Goal: Find contact information: Find contact information

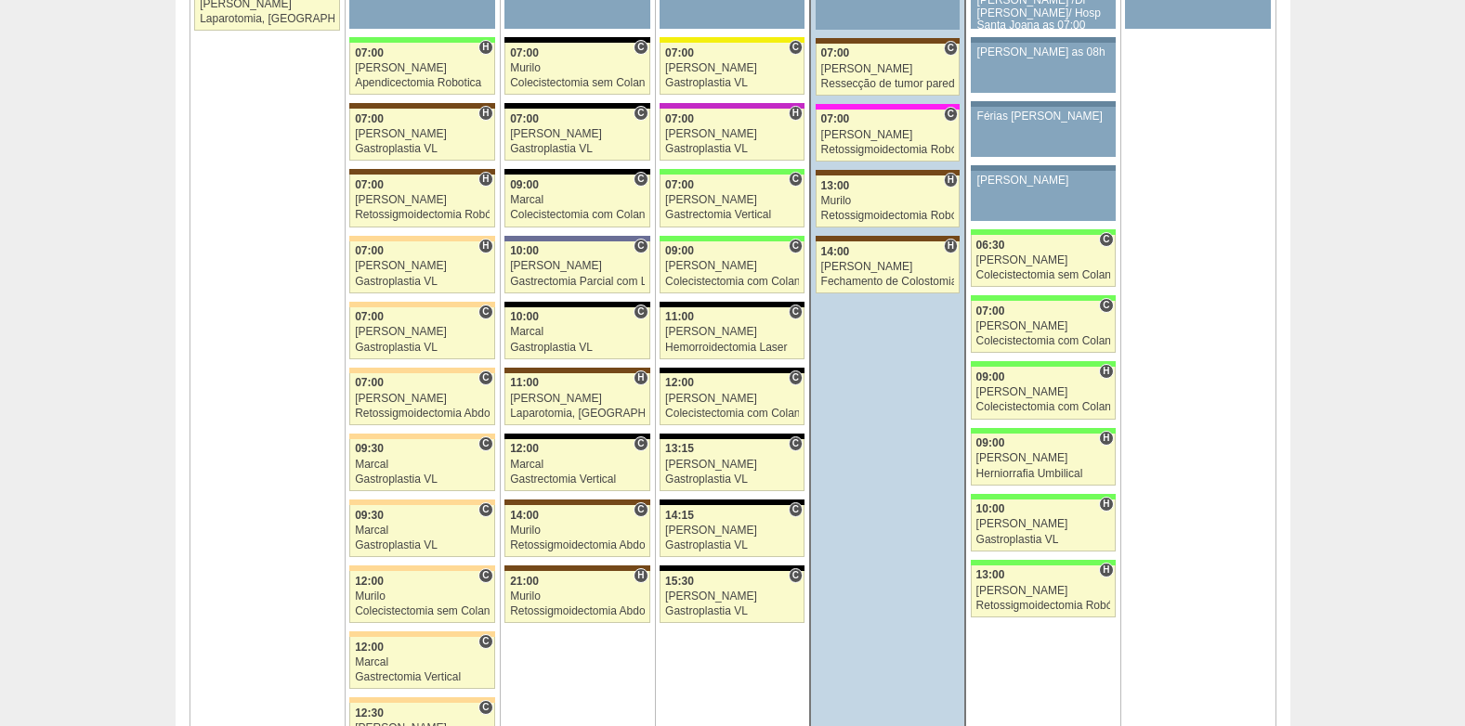
scroll to position [4272, 0]
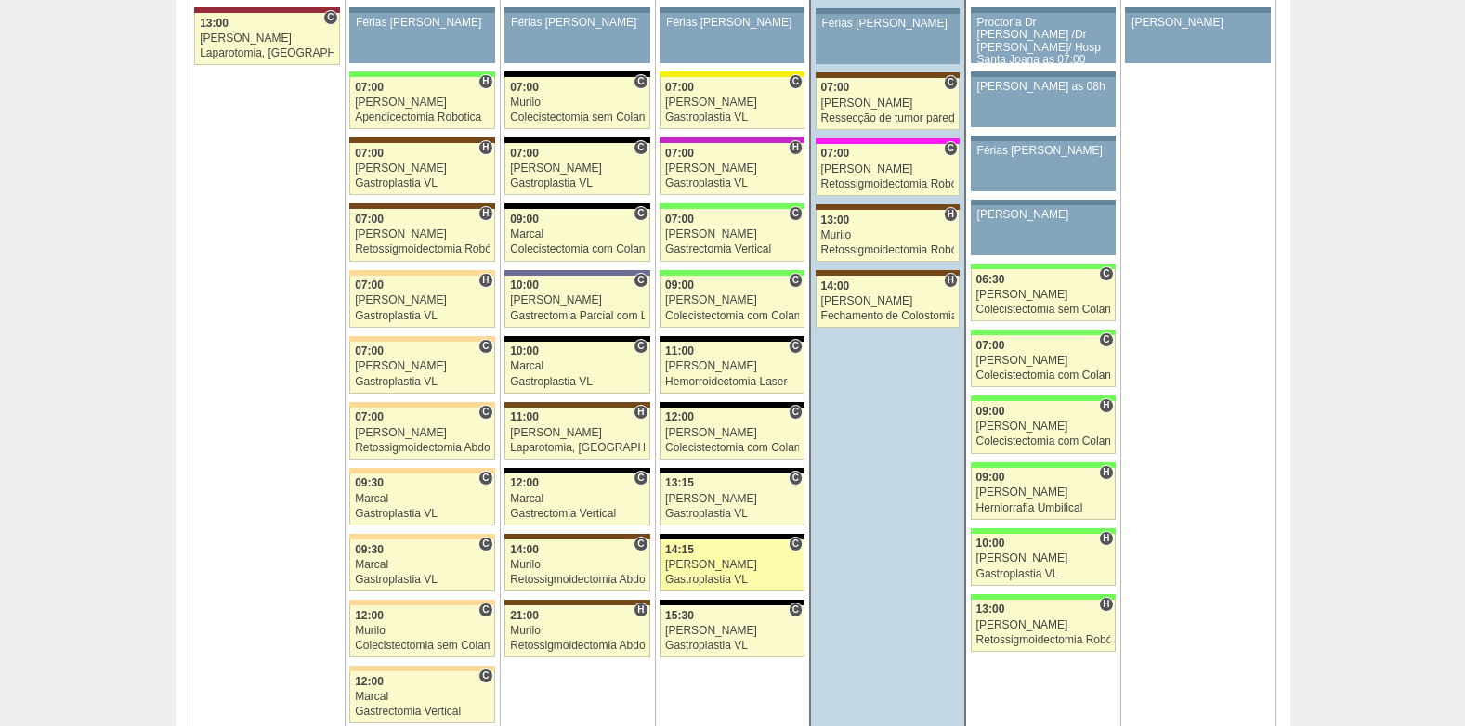
click at [740, 580] on div "Gastroplastia VL" at bounding box center [732, 580] width 134 height 12
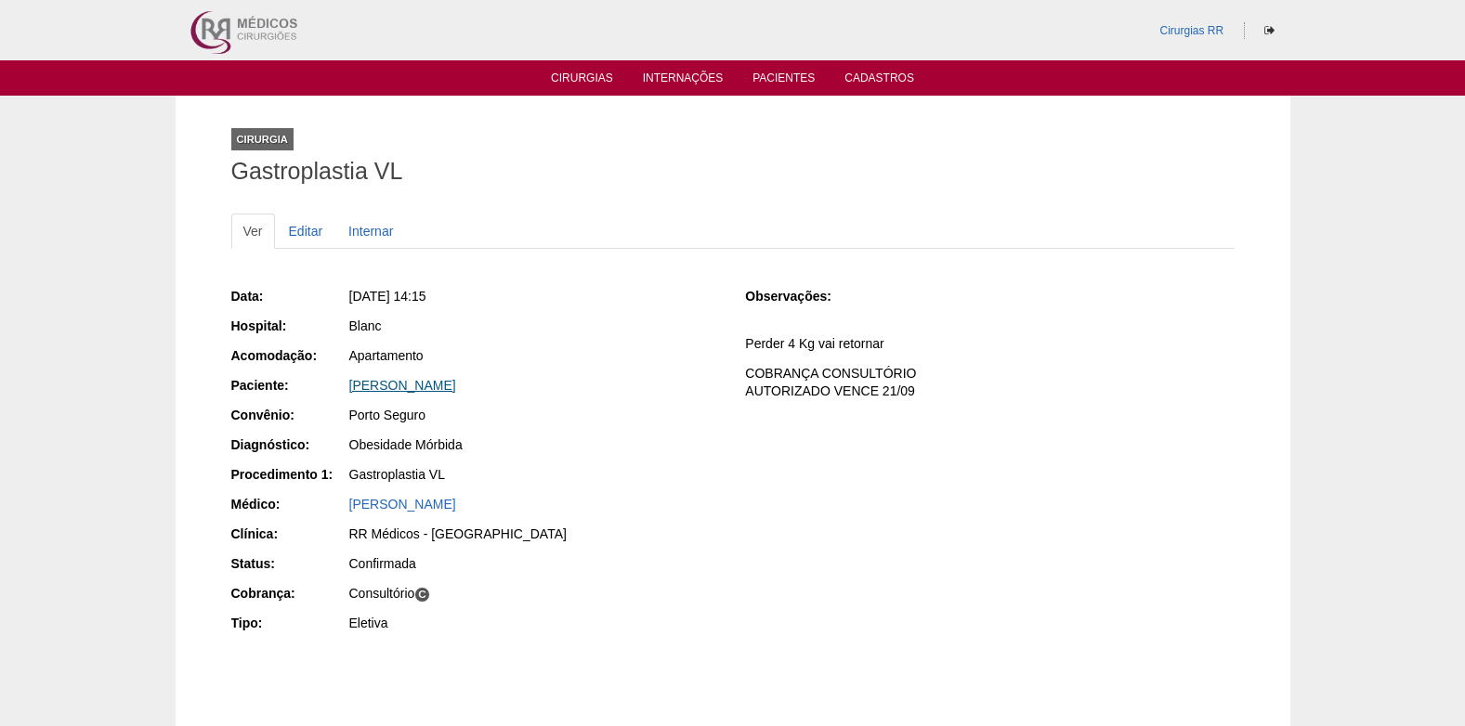
click at [410, 381] on link "Milena Ferreira Franco" at bounding box center [402, 385] width 107 height 15
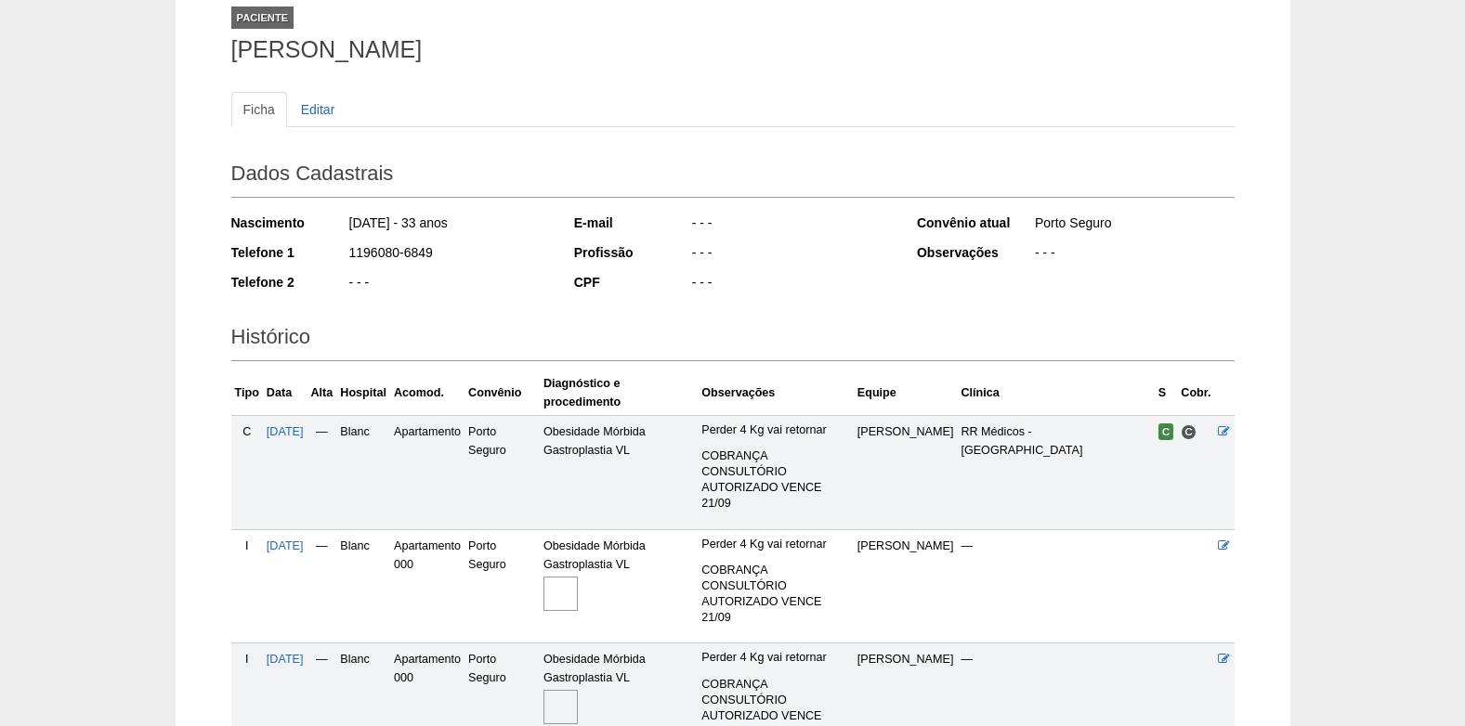
scroll to position [312, 0]
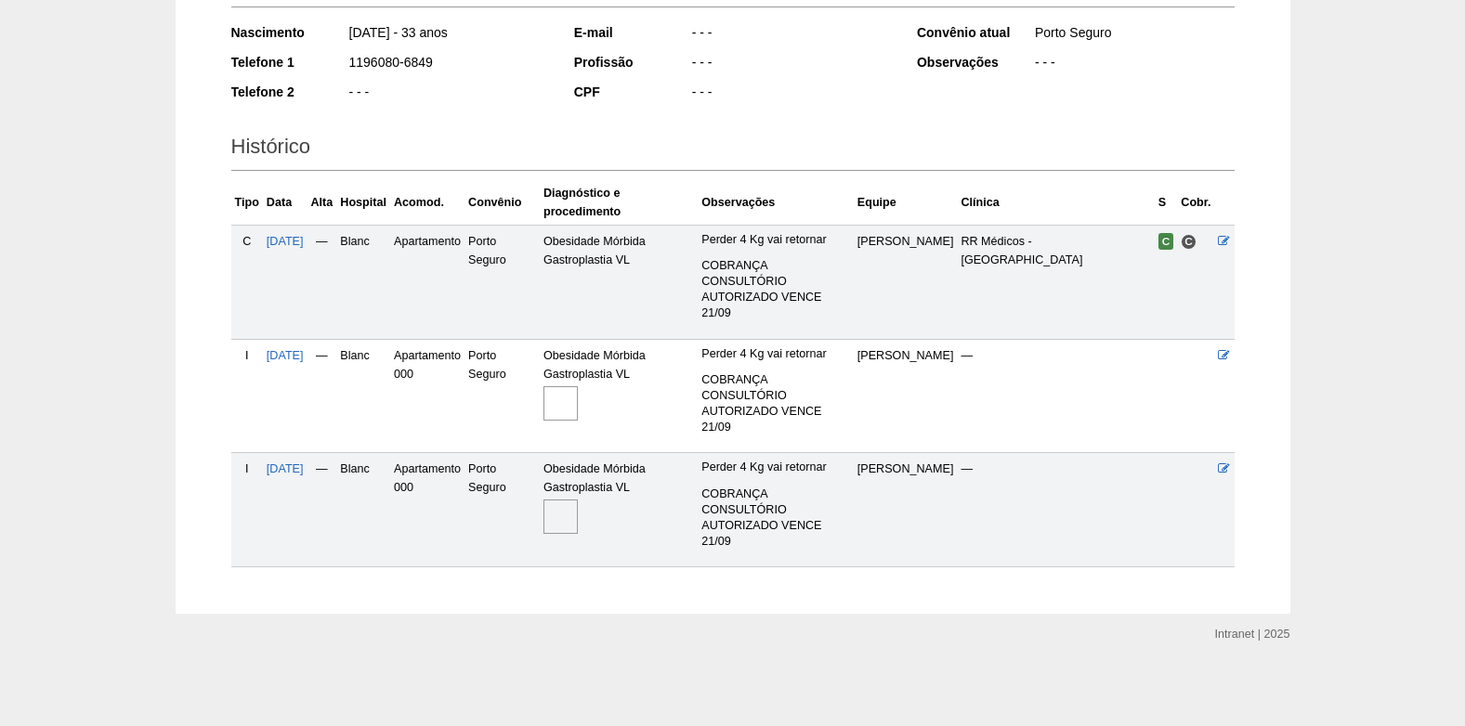
click at [578, 508] on img at bounding box center [560, 517] width 34 height 34
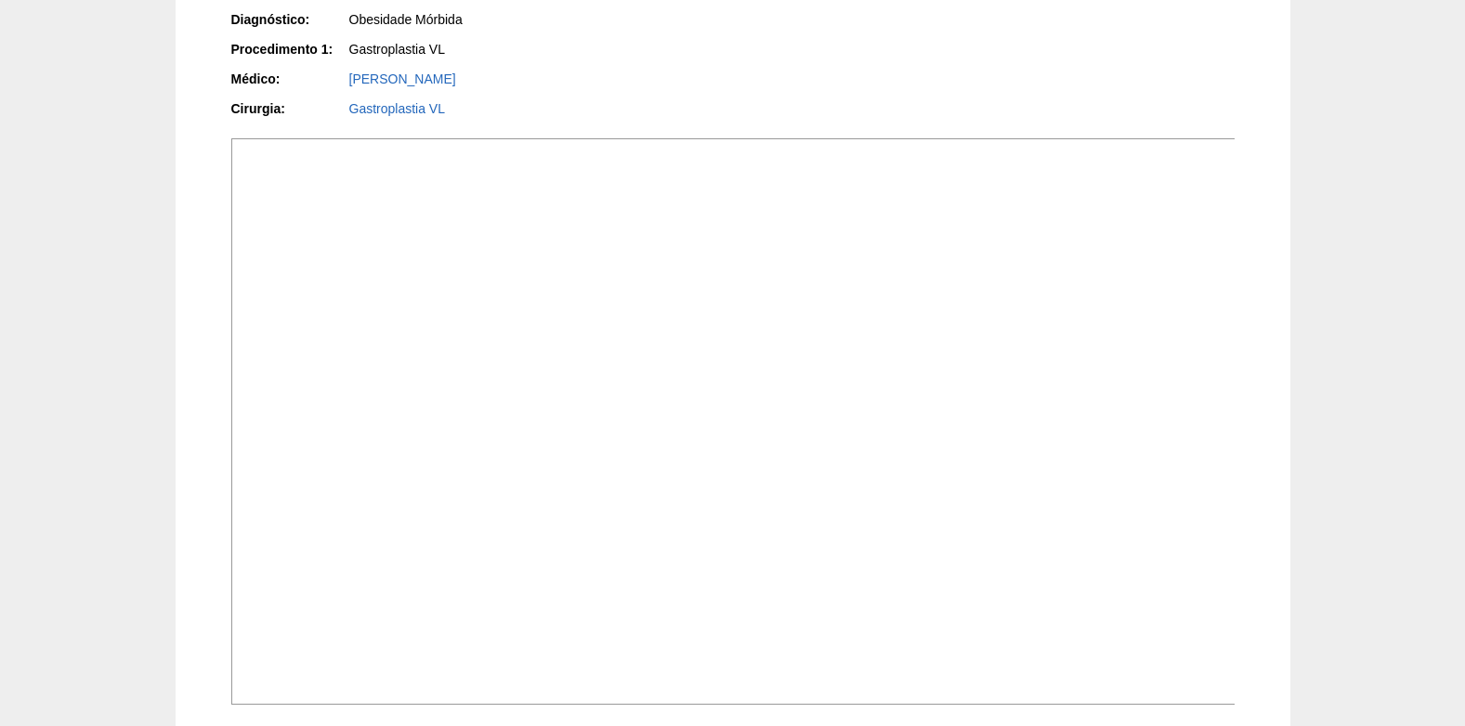
scroll to position [464, 0]
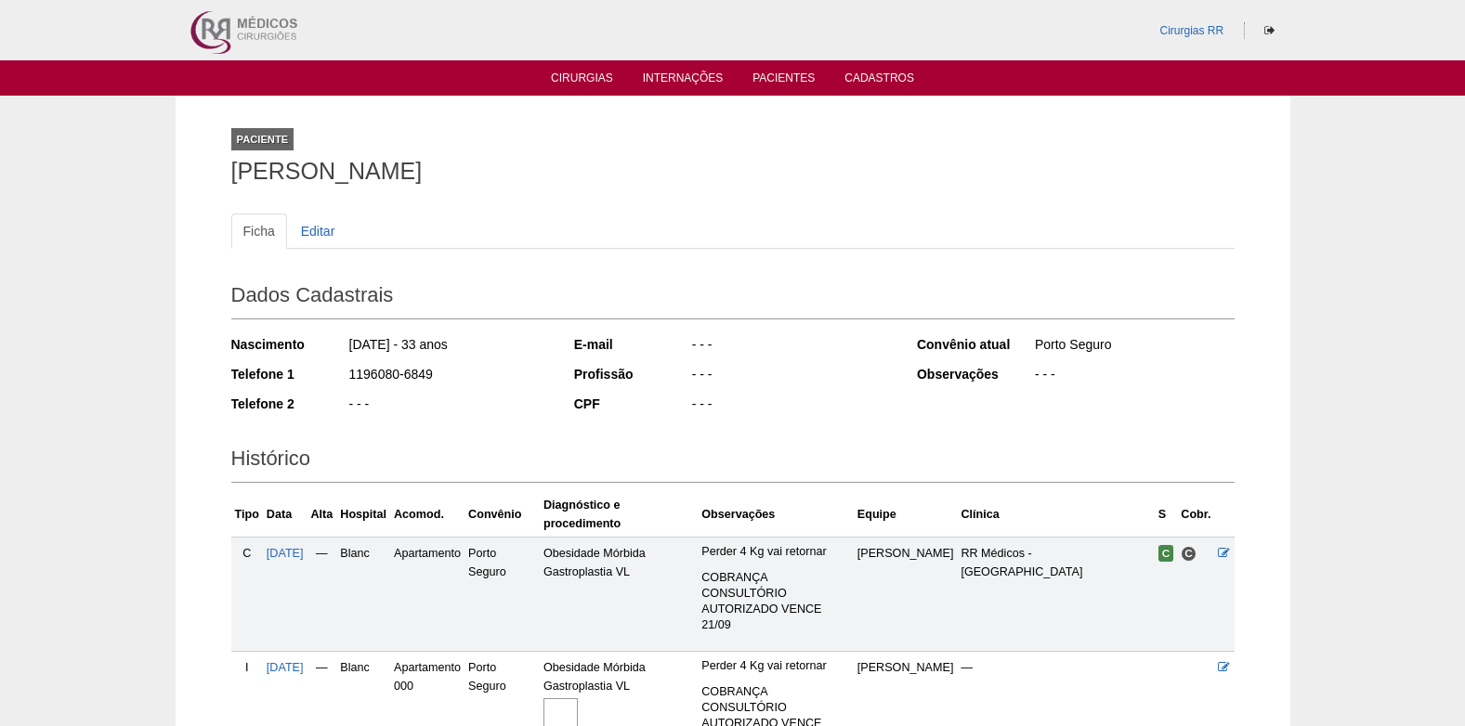
scroll to position [312, 0]
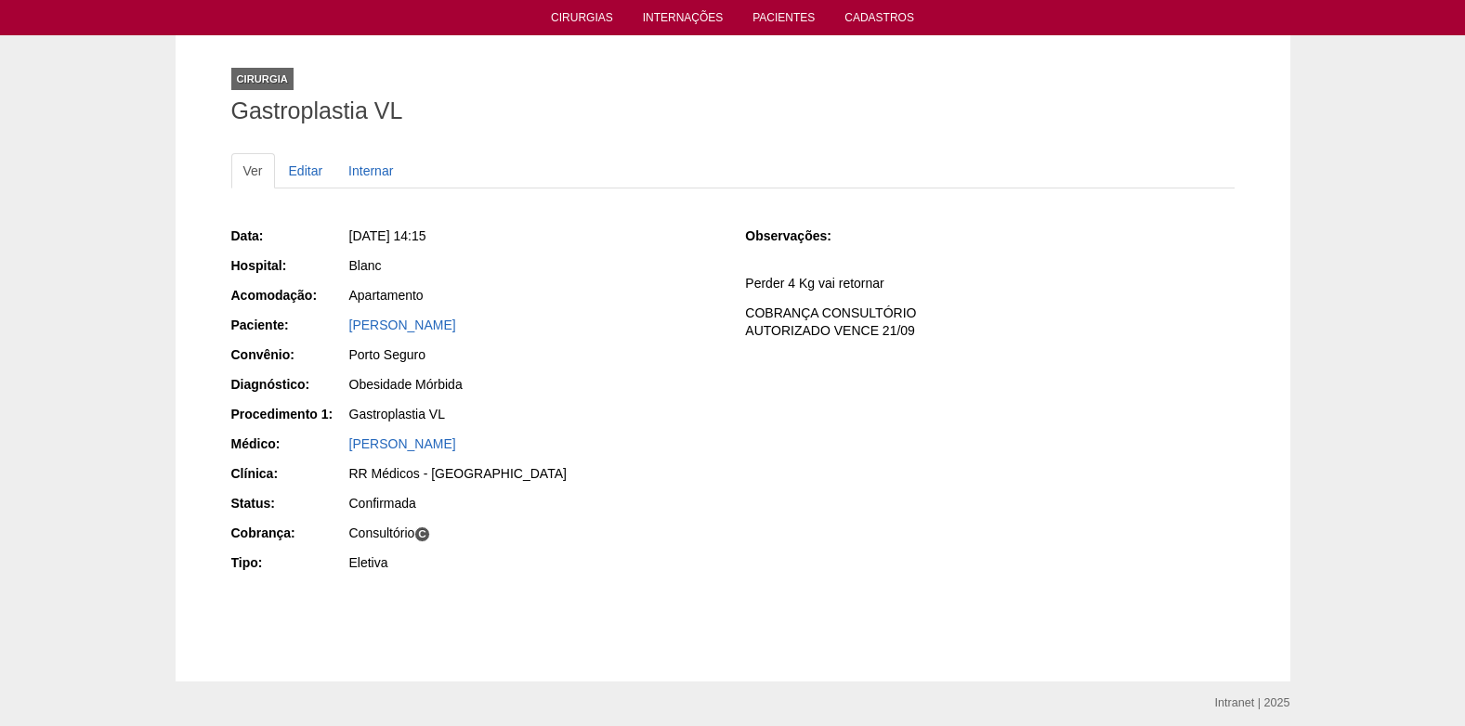
scroll to position [93, 0]
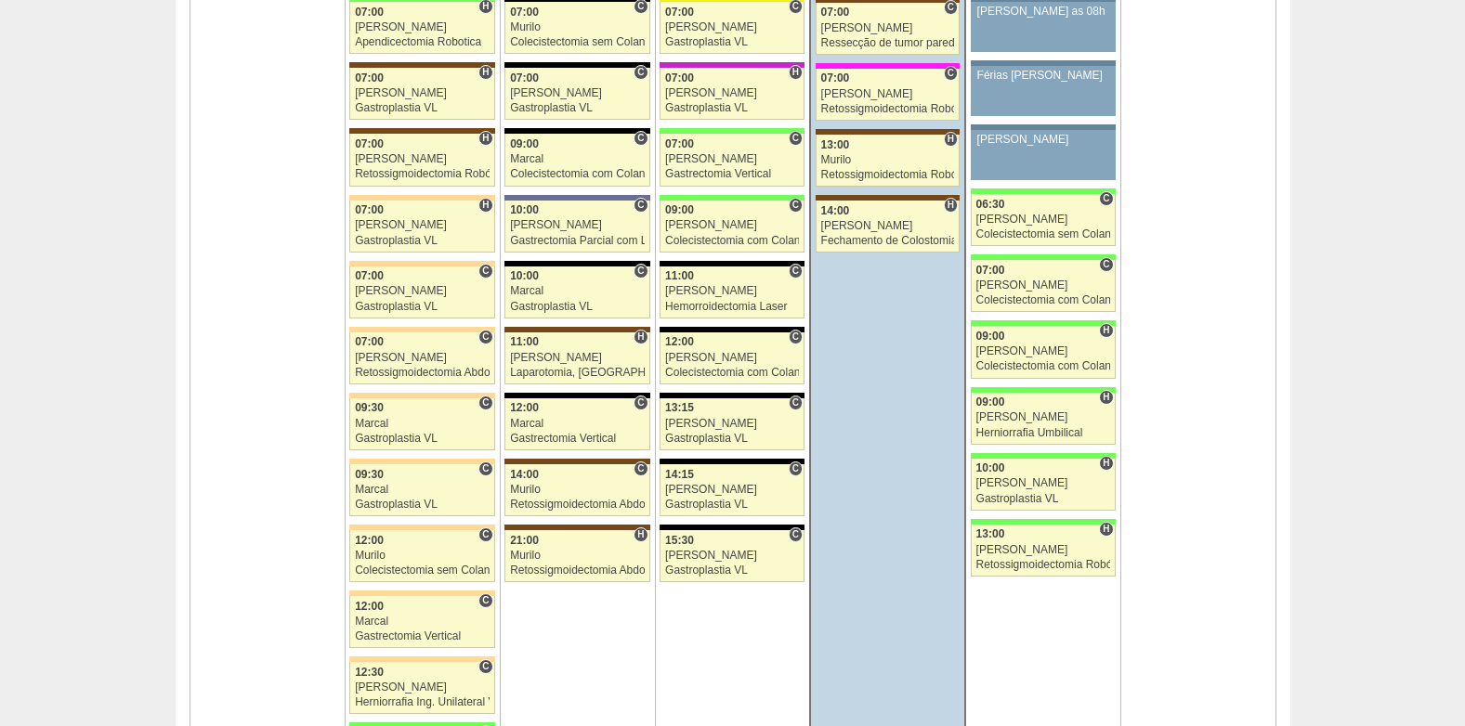
scroll to position [4458, 0]
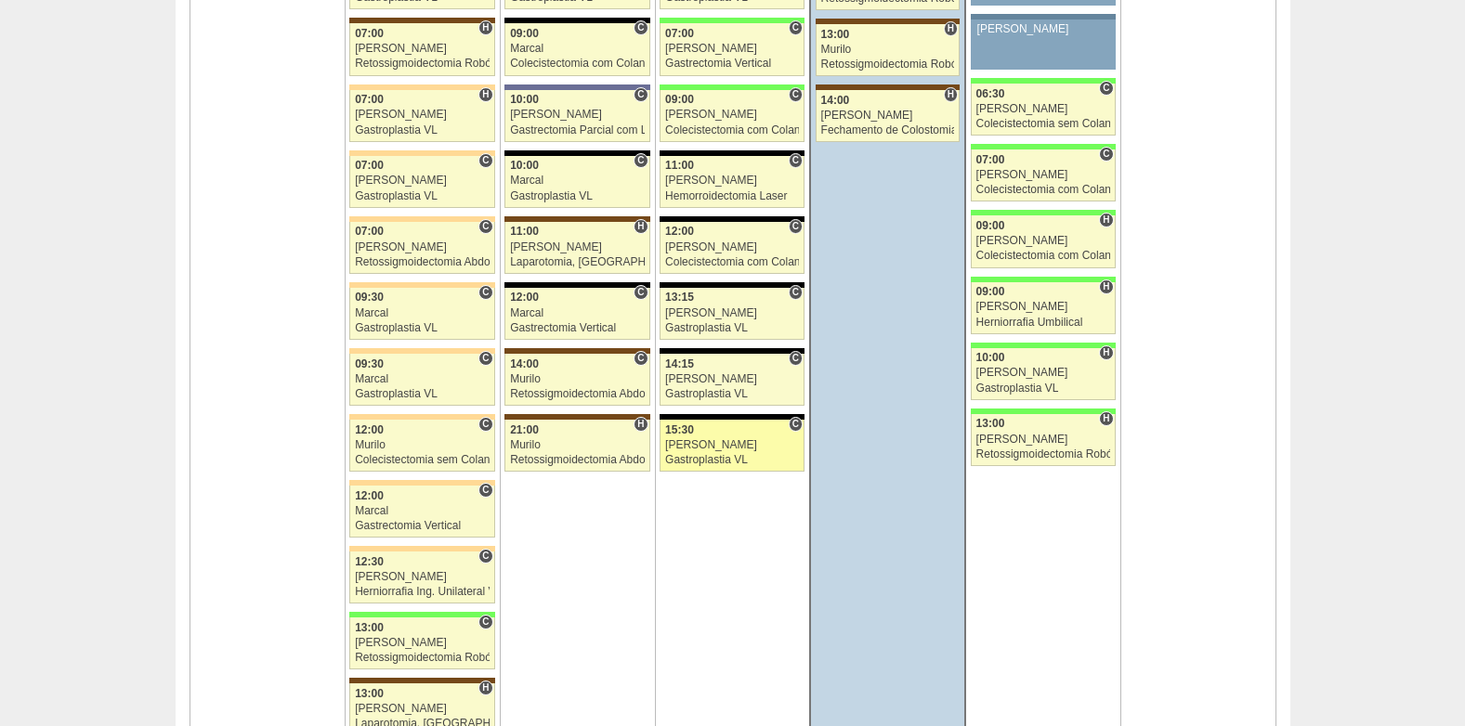
click at [710, 448] on div "[PERSON_NAME]" at bounding box center [732, 445] width 134 height 12
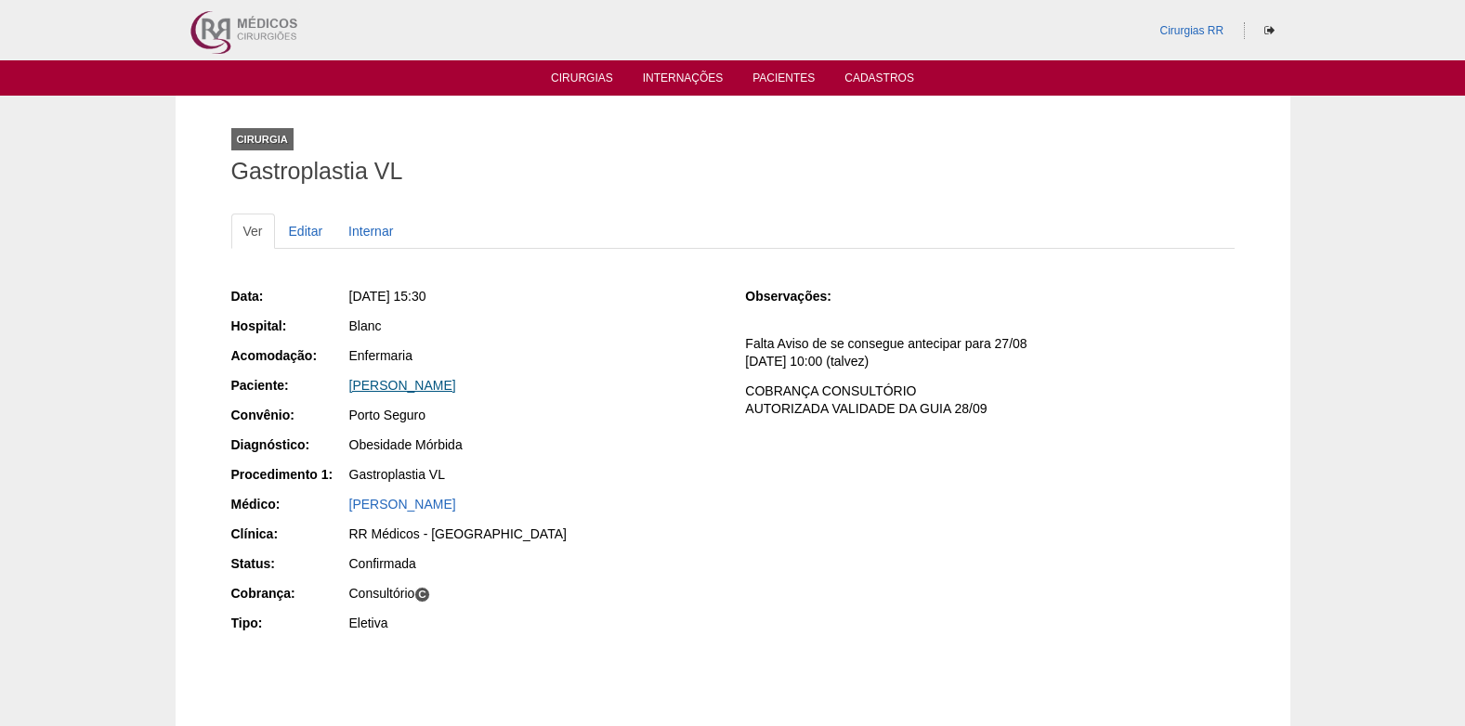
click at [410, 382] on link "[PERSON_NAME]" at bounding box center [402, 385] width 107 height 15
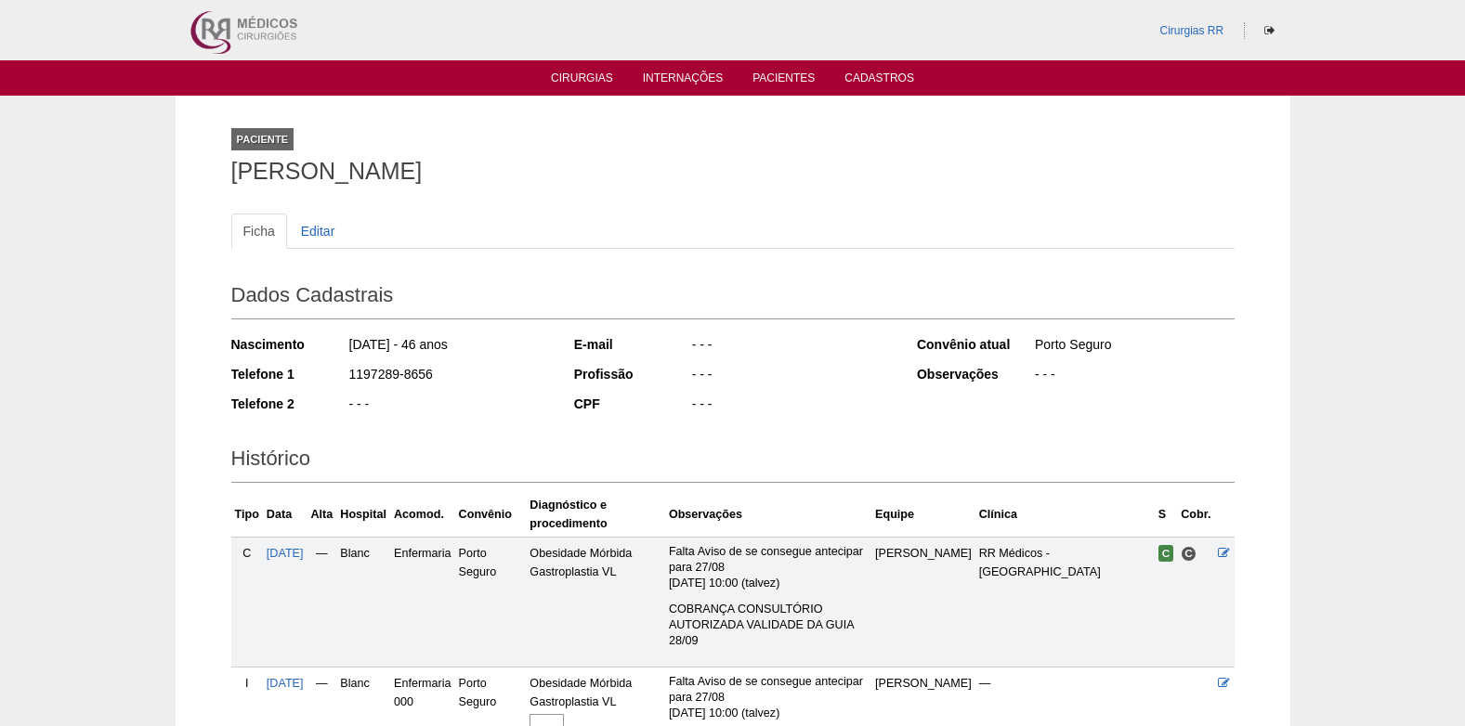
scroll to position [229, 0]
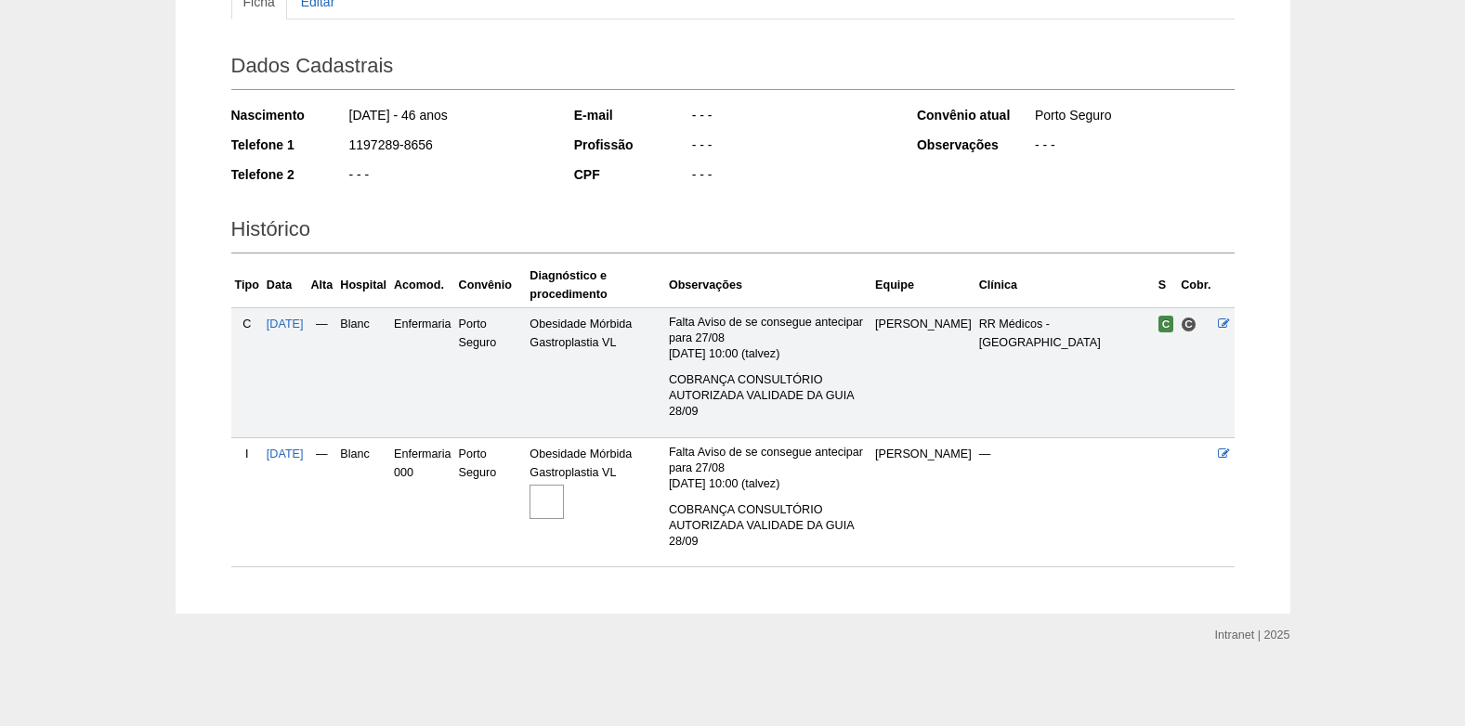
click at [564, 502] on img at bounding box center [546, 502] width 34 height 34
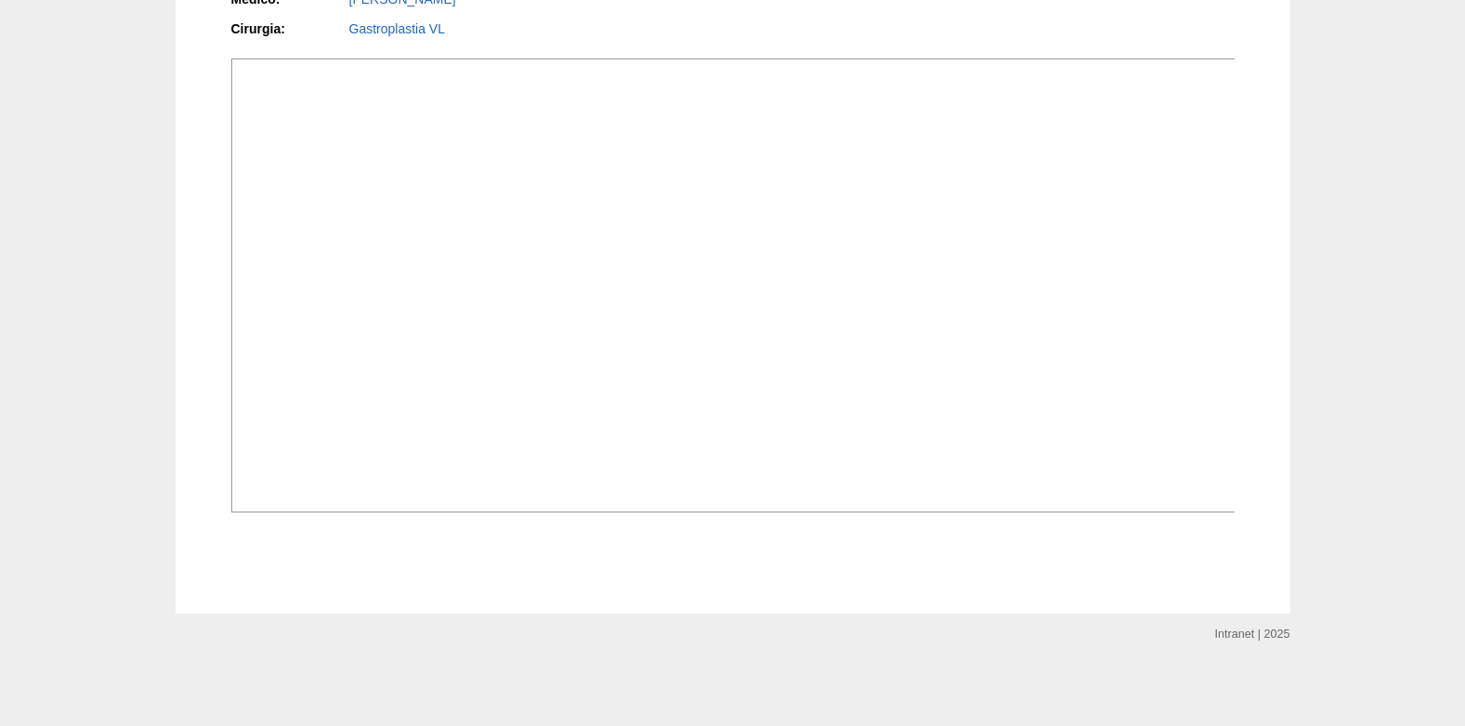
scroll to position [557, 0]
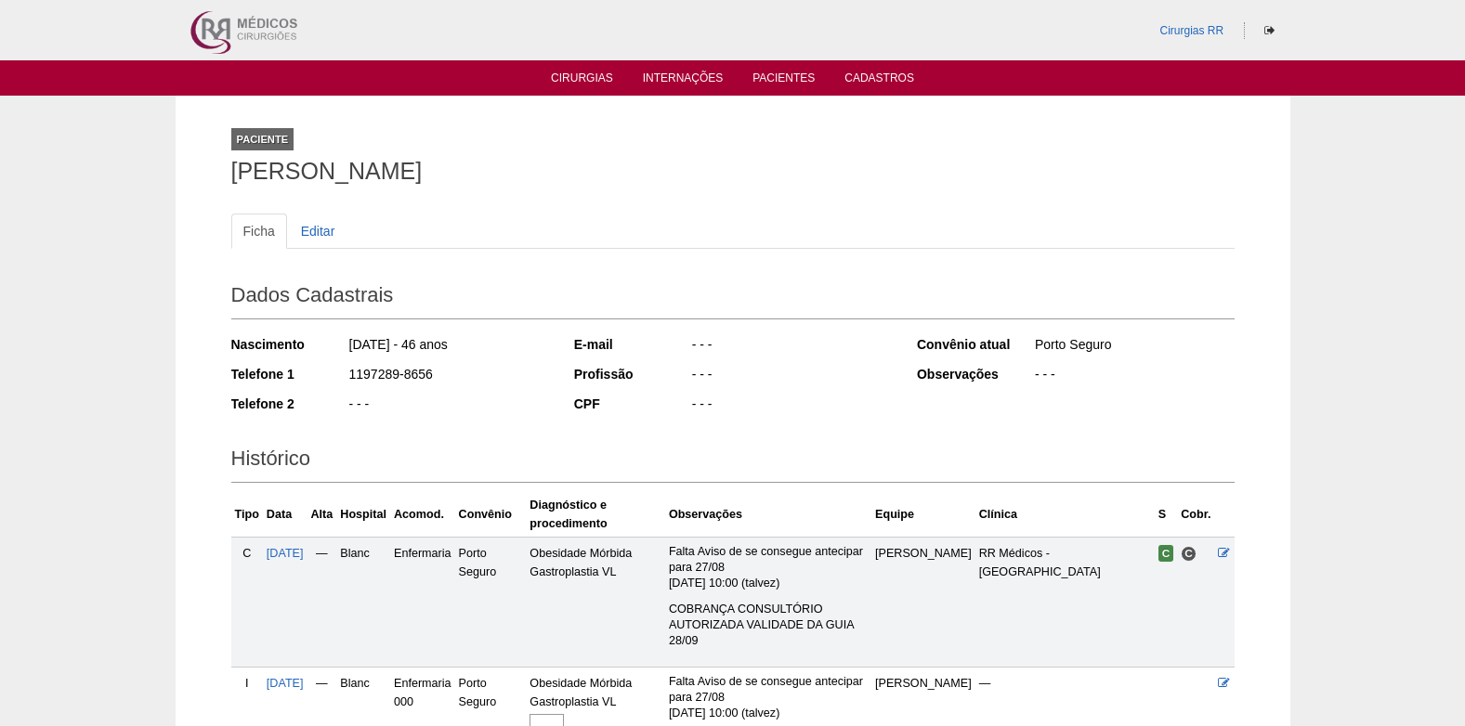
scroll to position [229, 0]
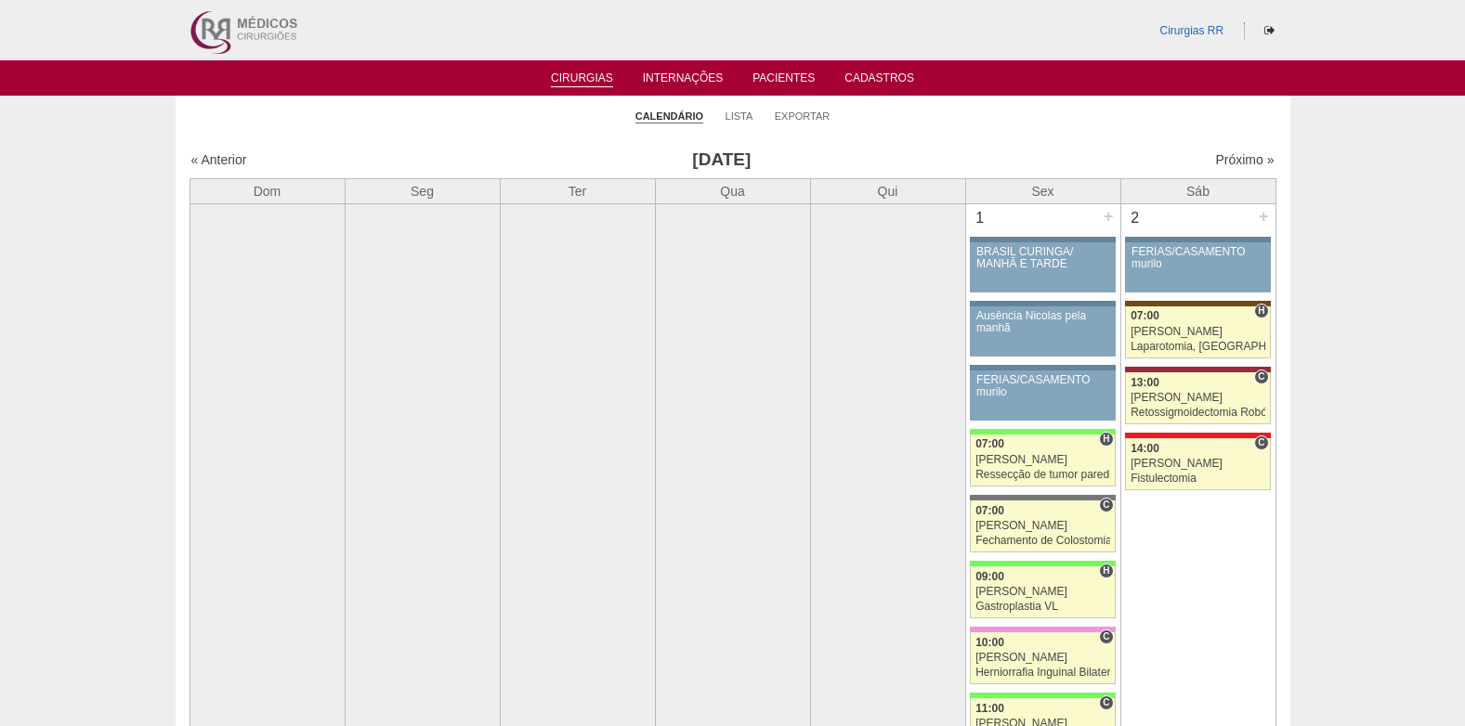
scroll to position [4458, 0]
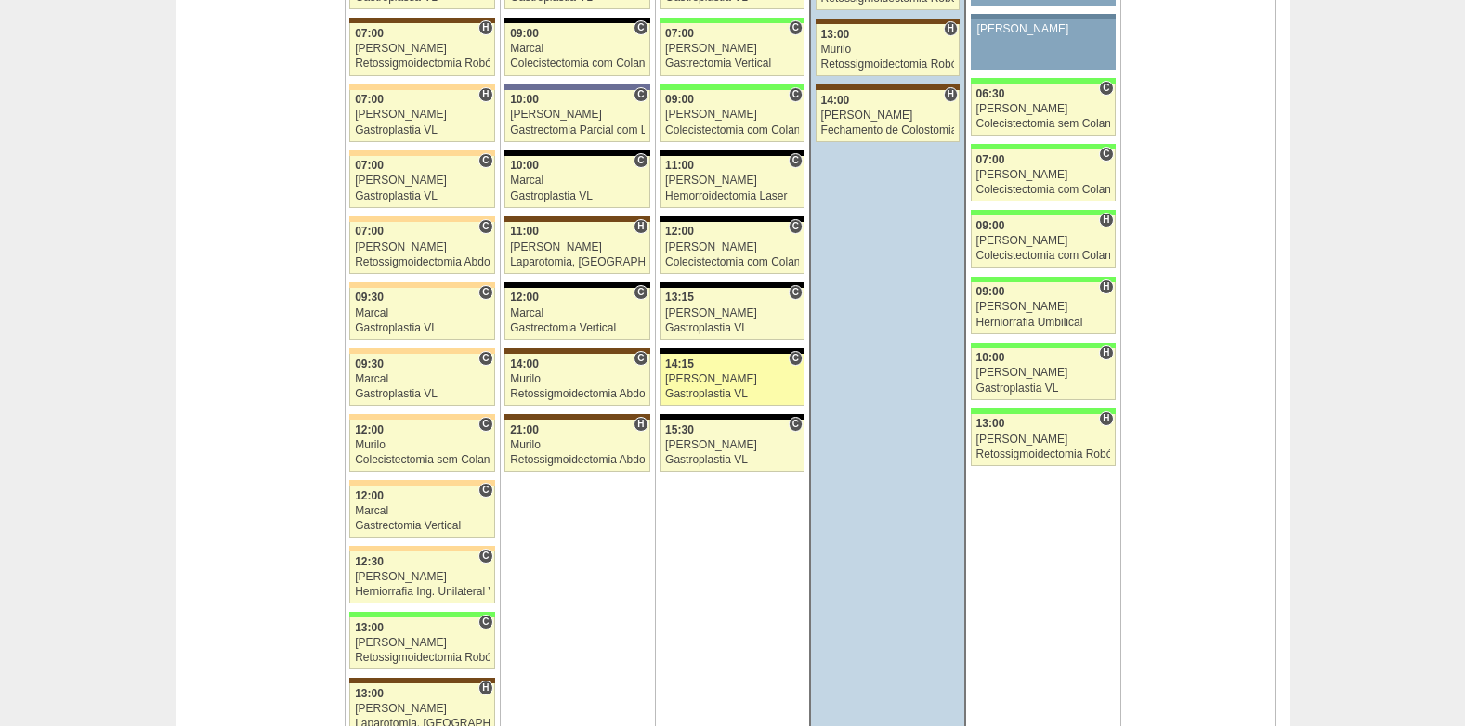
click at [723, 364] on div "14:15" at bounding box center [732, 364] width 134 height 12
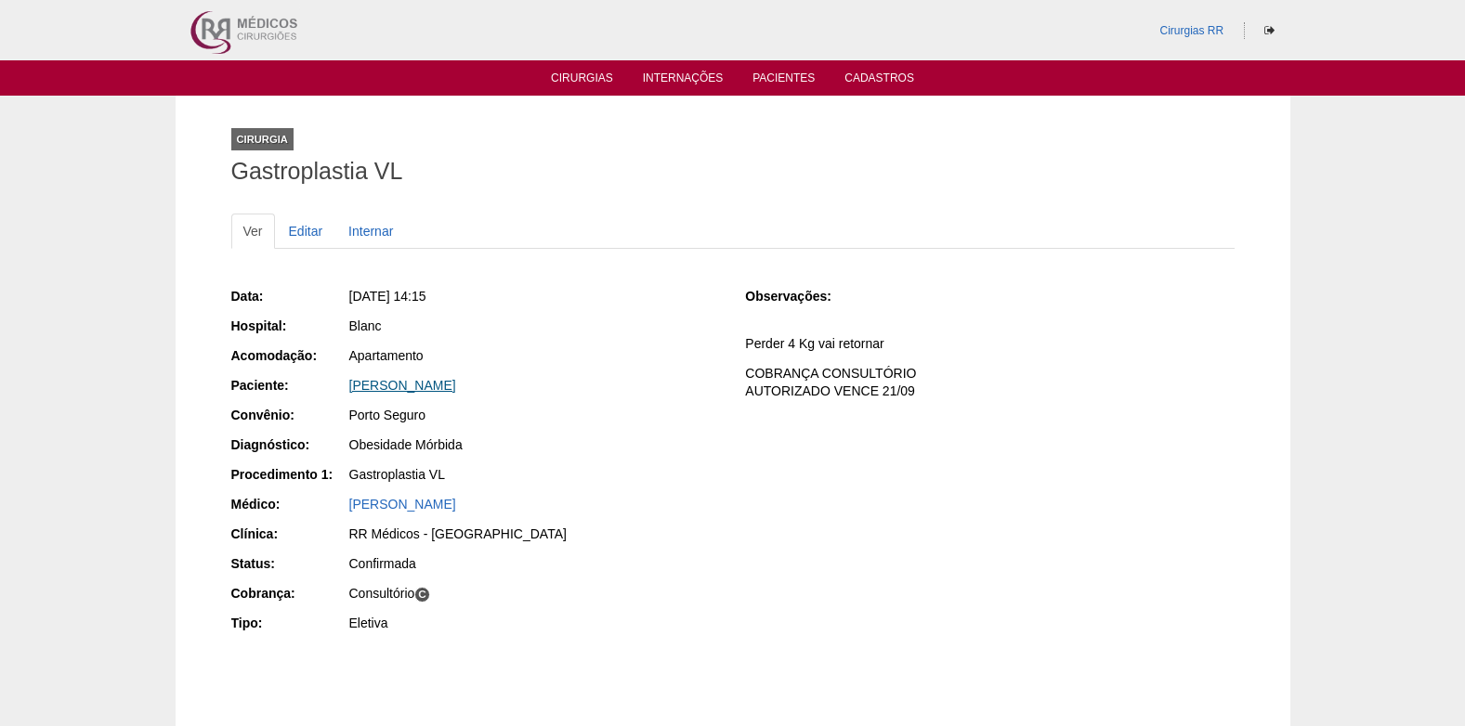
click at [427, 380] on link "[PERSON_NAME]" at bounding box center [402, 385] width 107 height 15
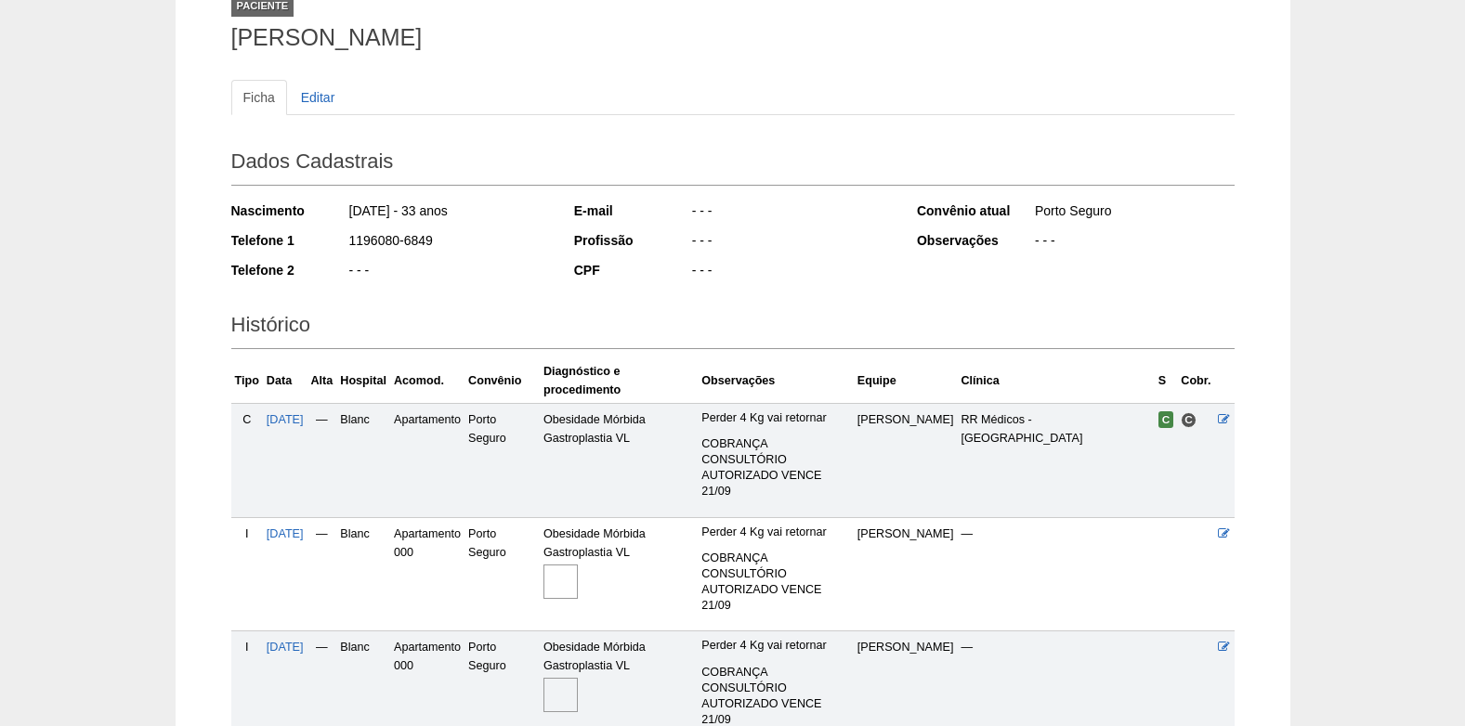
scroll to position [312, 0]
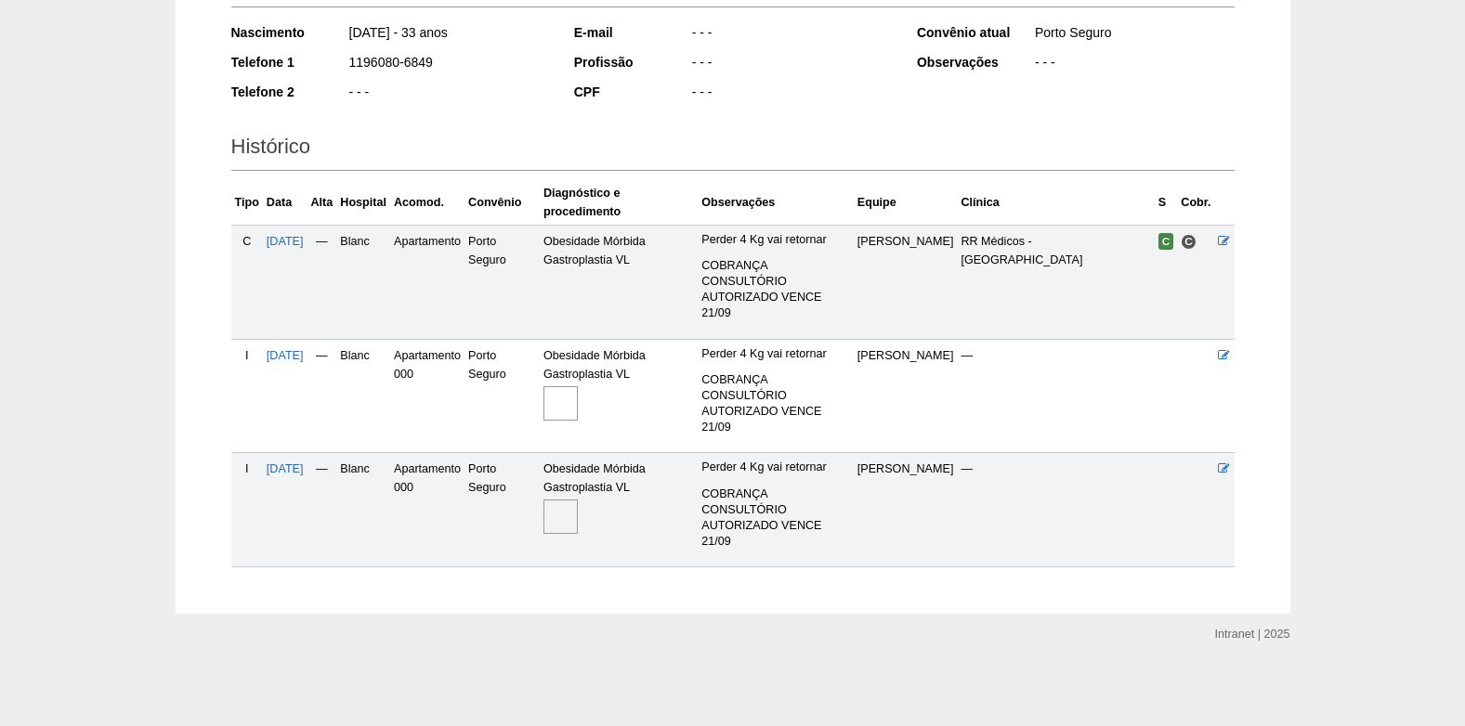
click at [569, 513] on img at bounding box center [560, 517] width 34 height 34
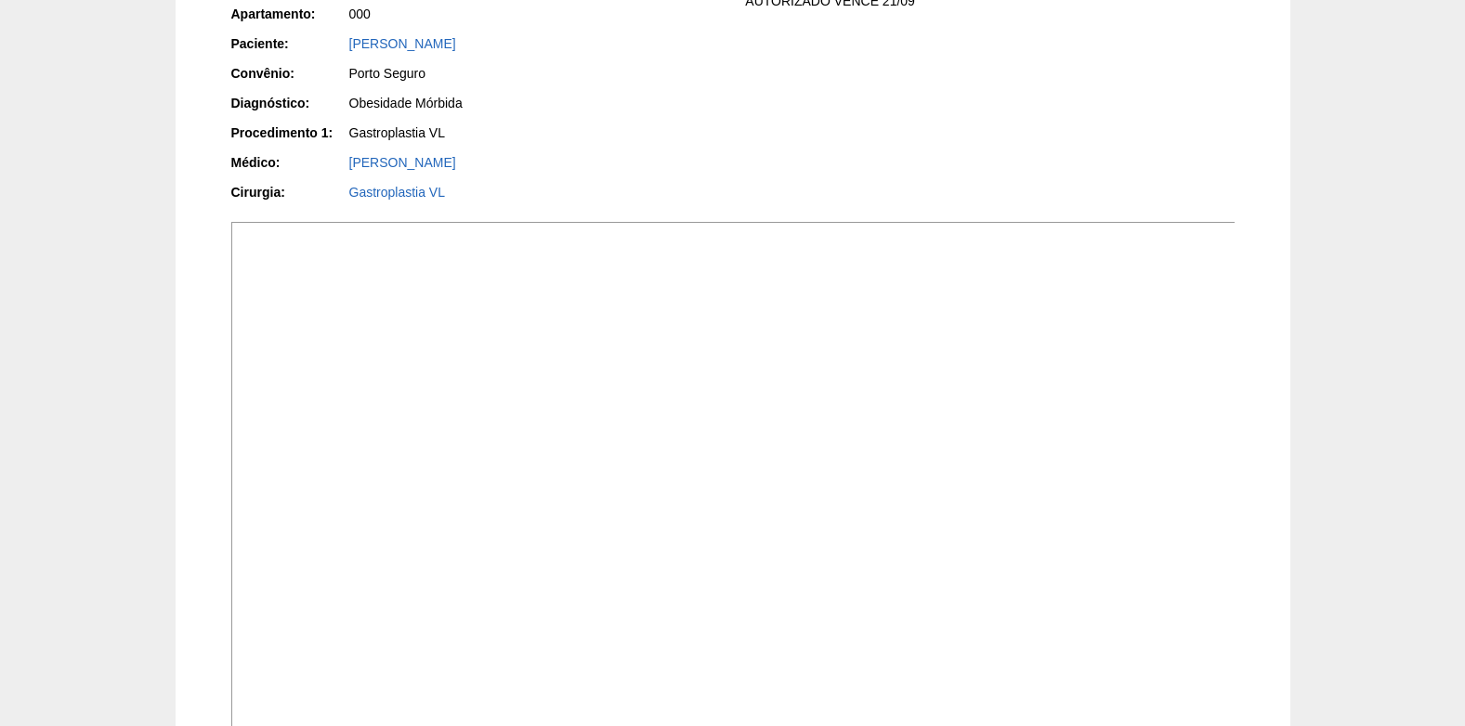
scroll to position [557, 0]
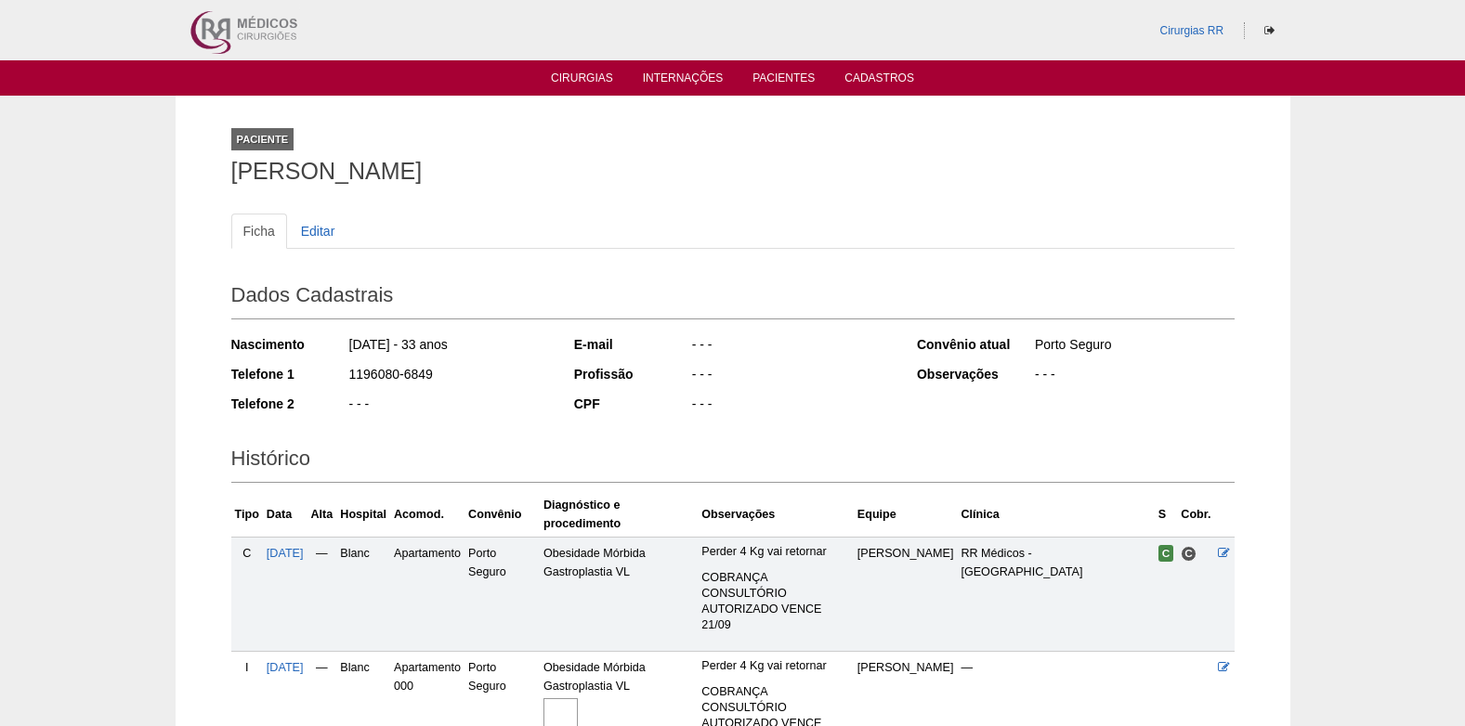
scroll to position [312, 0]
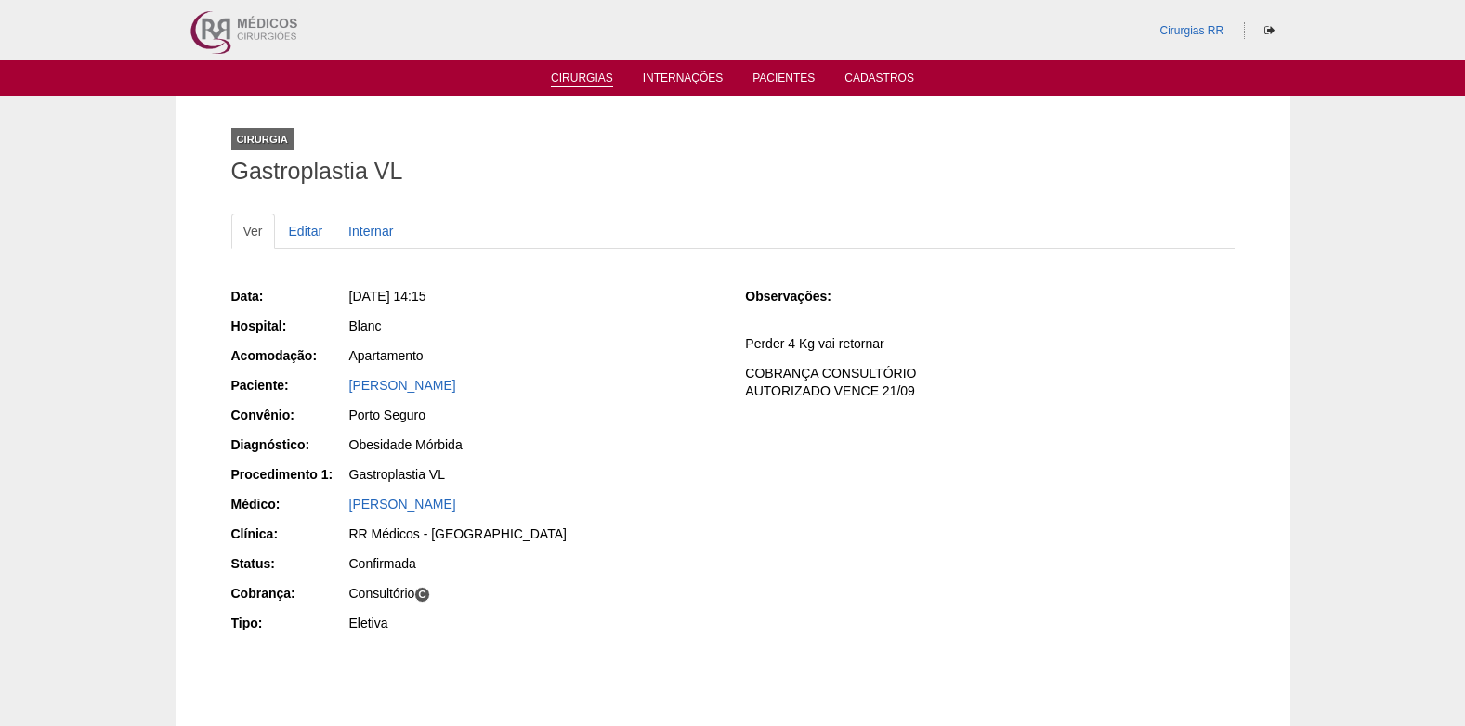
click at [584, 80] on link "Cirurgias" at bounding box center [582, 80] width 62 height 16
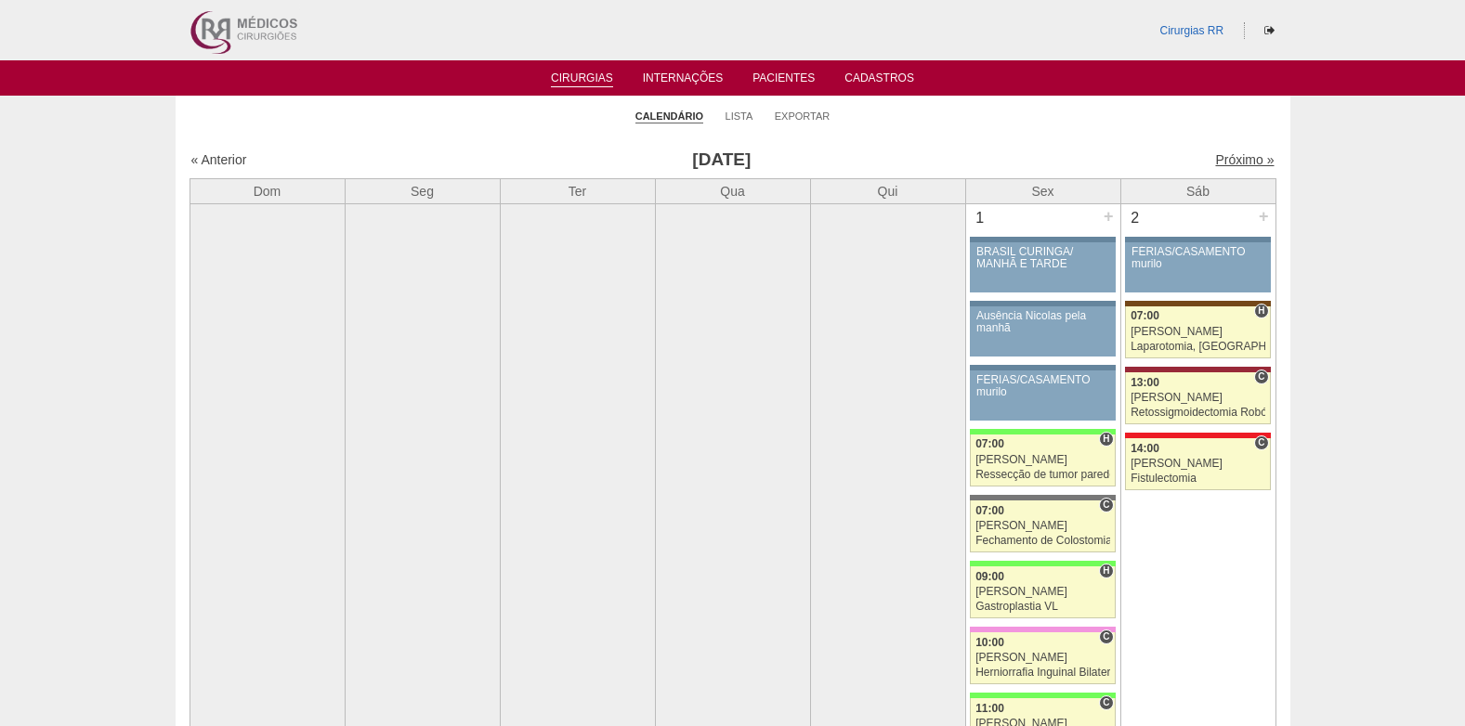
click at [1240, 162] on link "Próximo »" at bounding box center [1244, 159] width 59 height 15
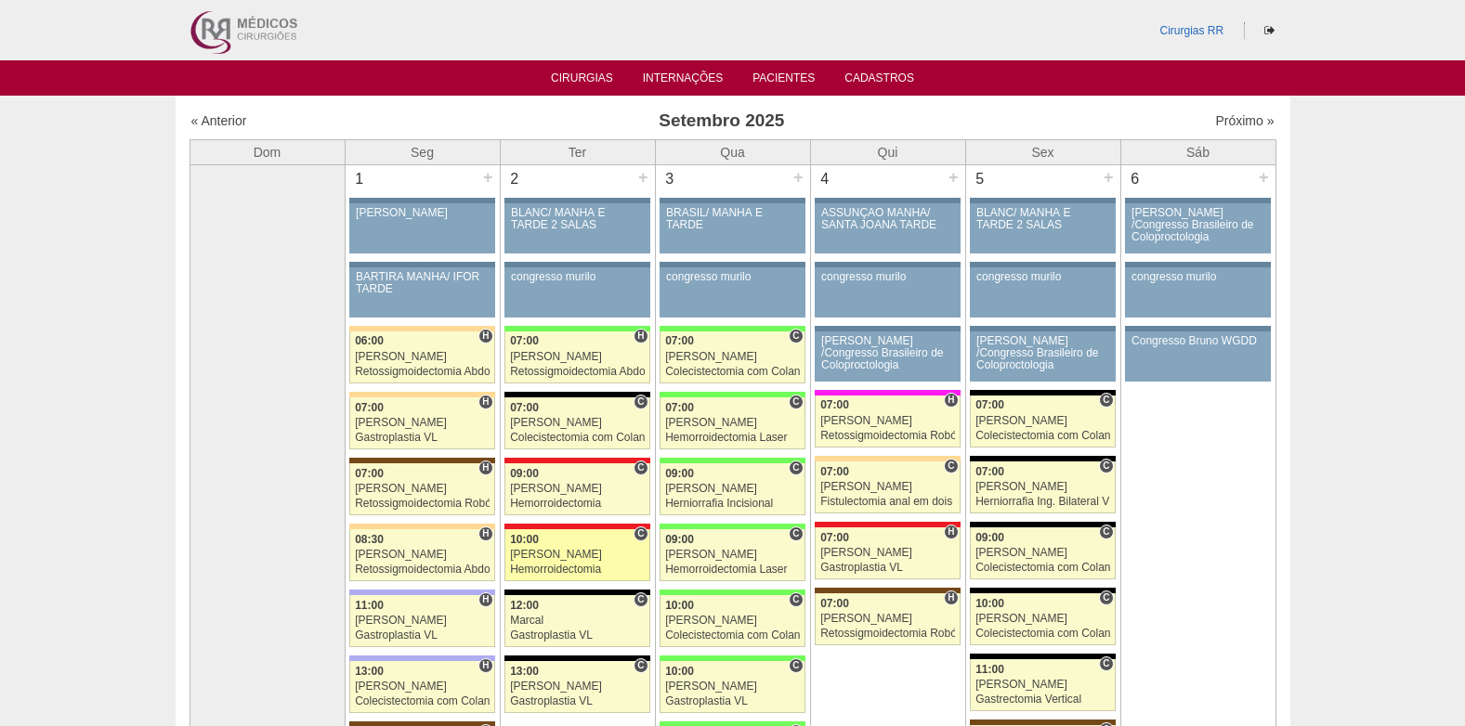
click at [557, 543] on div "10:00" at bounding box center [577, 540] width 135 height 12
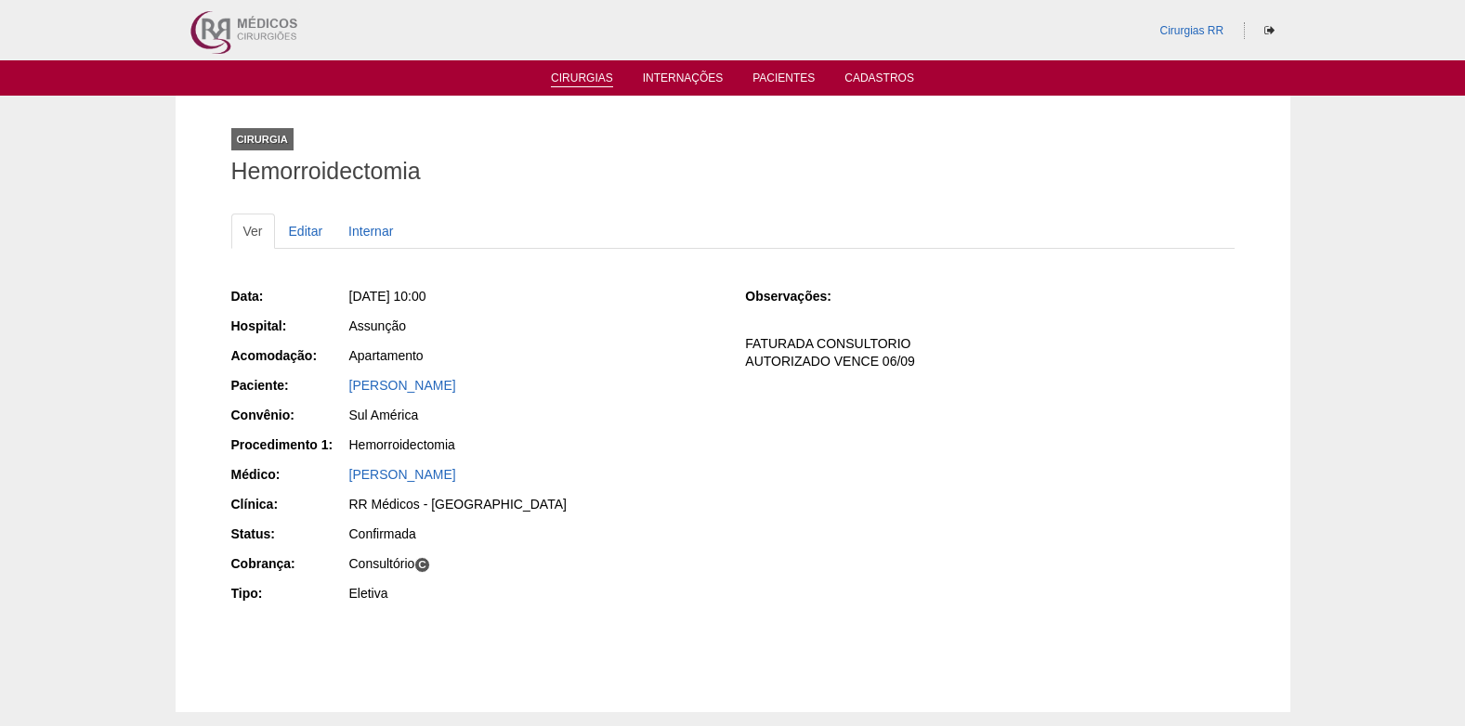
click at [564, 76] on link "Cirurgias" at bounding box center [582, 80] width 62 height 16
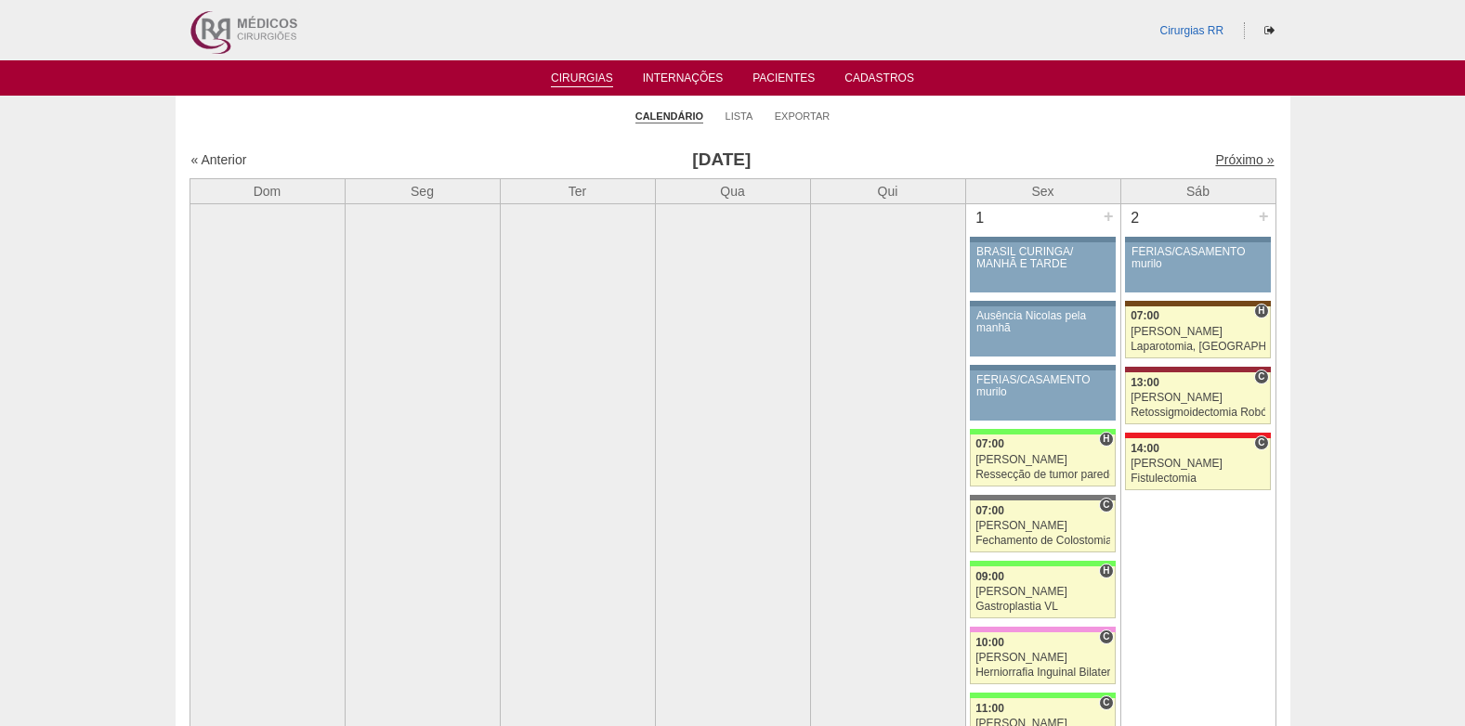
click at [1237, 155] on link "Próximo »" at bounding box center [1244, 159] width 59 height 15
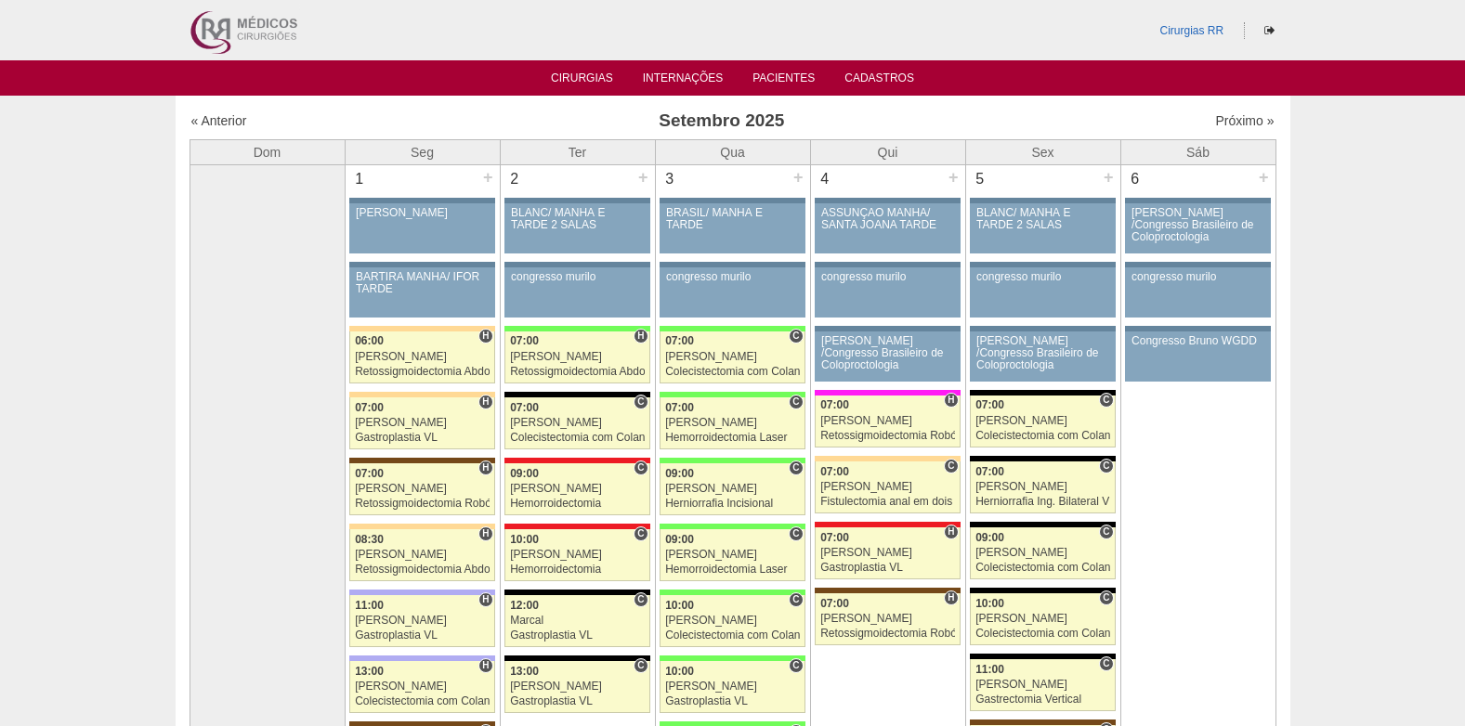
scroll to position [93, 0]
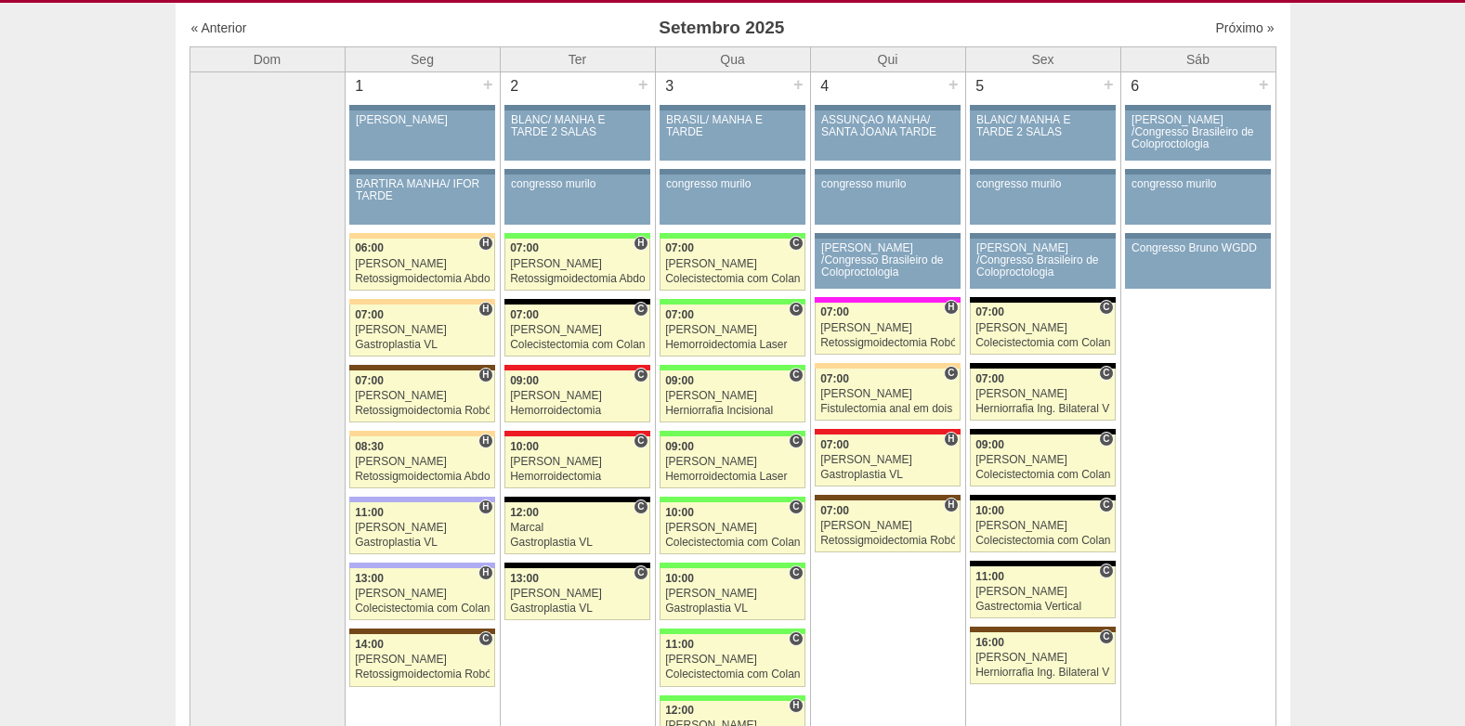
click at [1202, 45] on div "« Anterior Setembro 2025 Próximo »" at bounding box center [732, 32] width 1087 height 30
click at [1215, 30] on link "Próximo »" at bounding box center [1244, 27] width 59 height 15
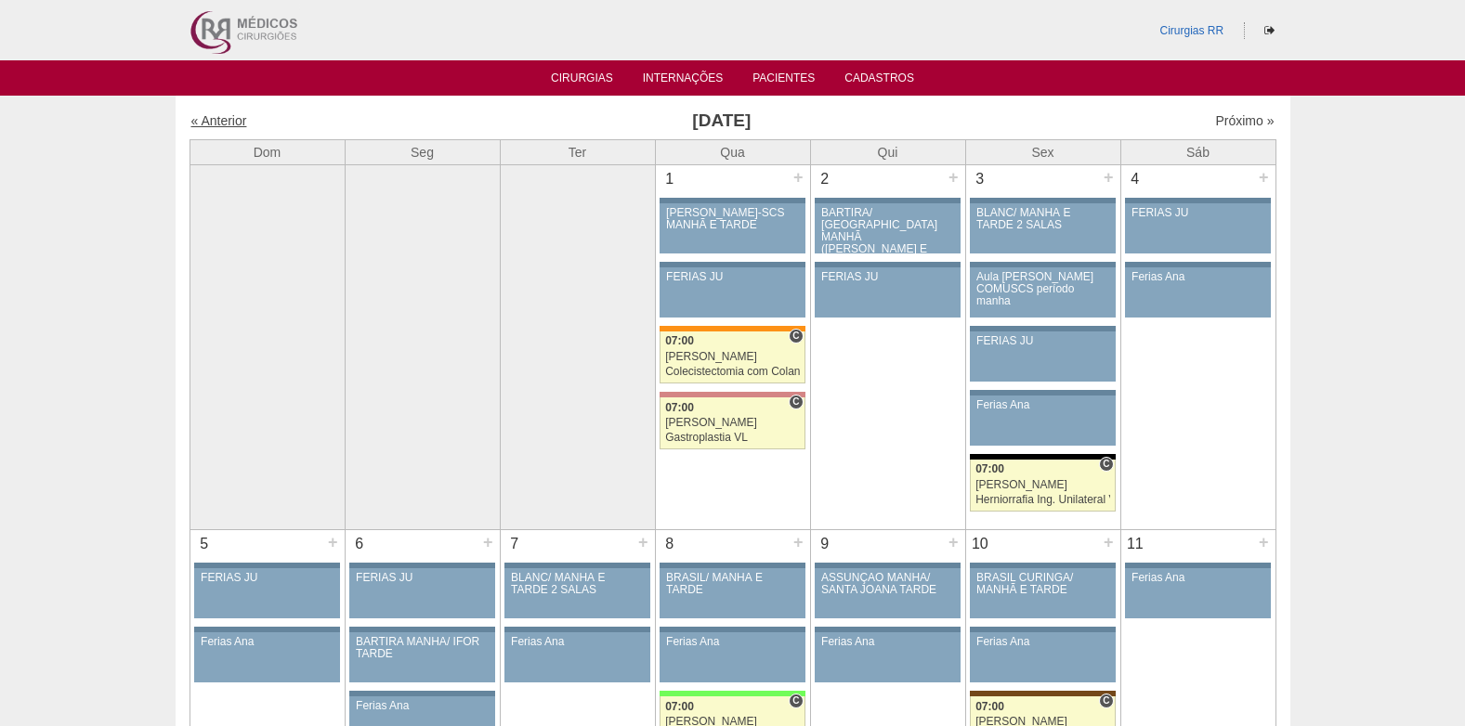
click at [240, 116] on link "« Anterior" at bounding box center [219, 120] width 56 height 15
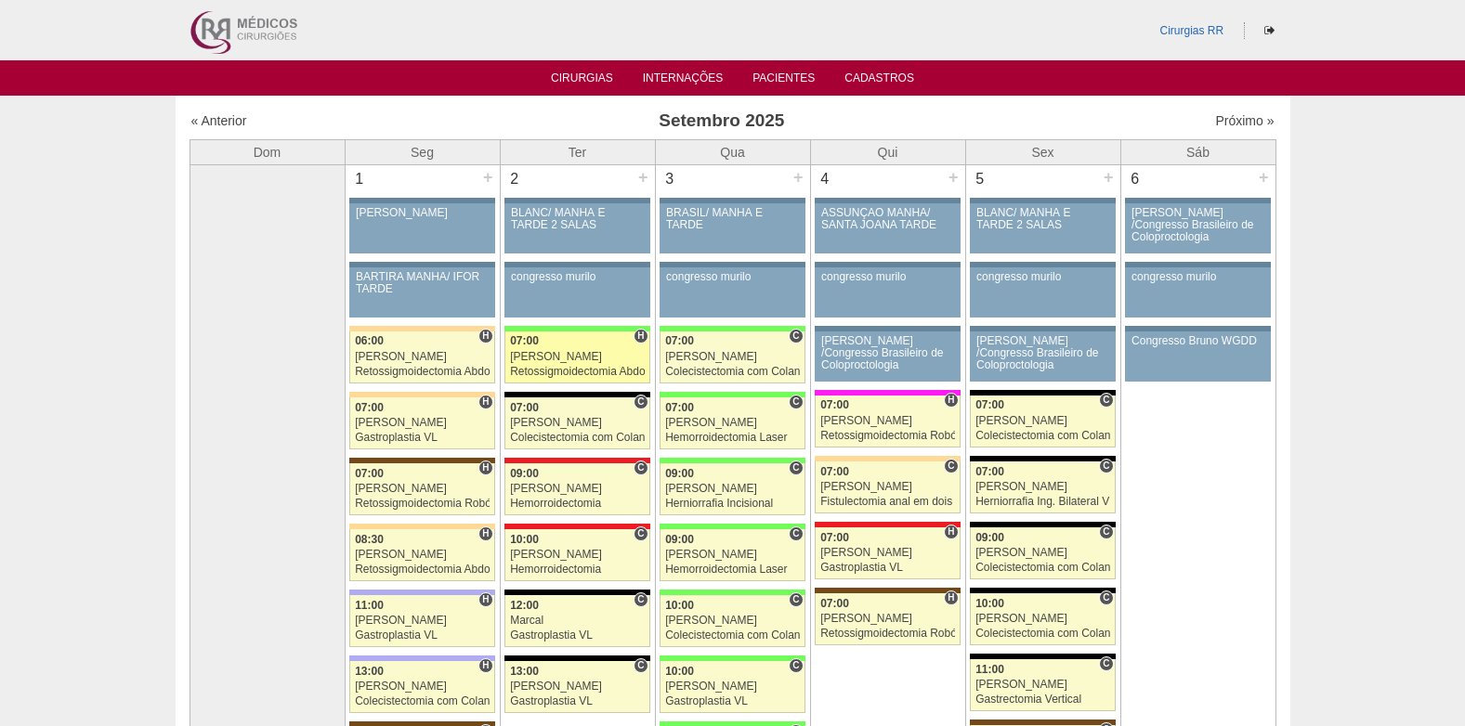
click at [558, 367] on div "Retossigmoidectomia Abdominal VL" at bounding box center [577, 372] width 135 height 12
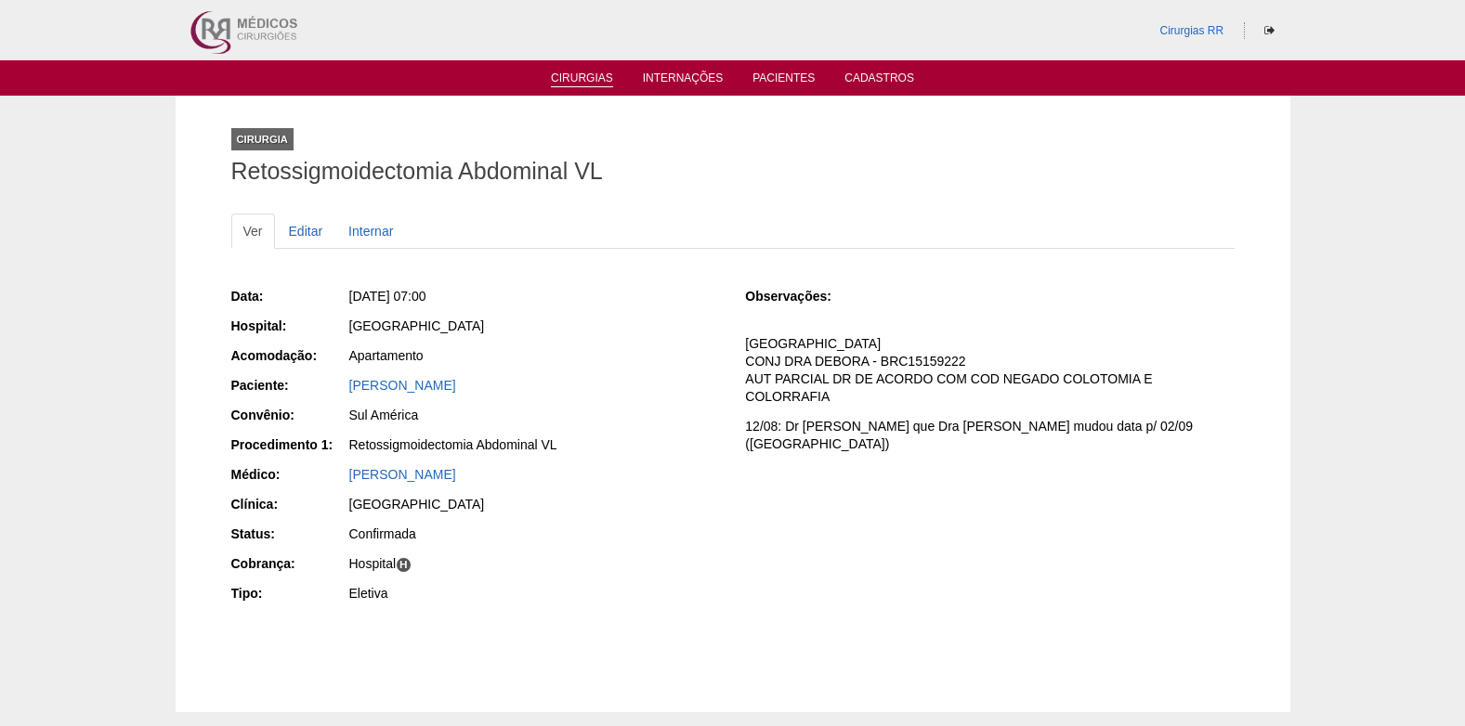
click at [570, 83] on link "Cirurgias" at bounding box center [582, 80] width 62 height 16
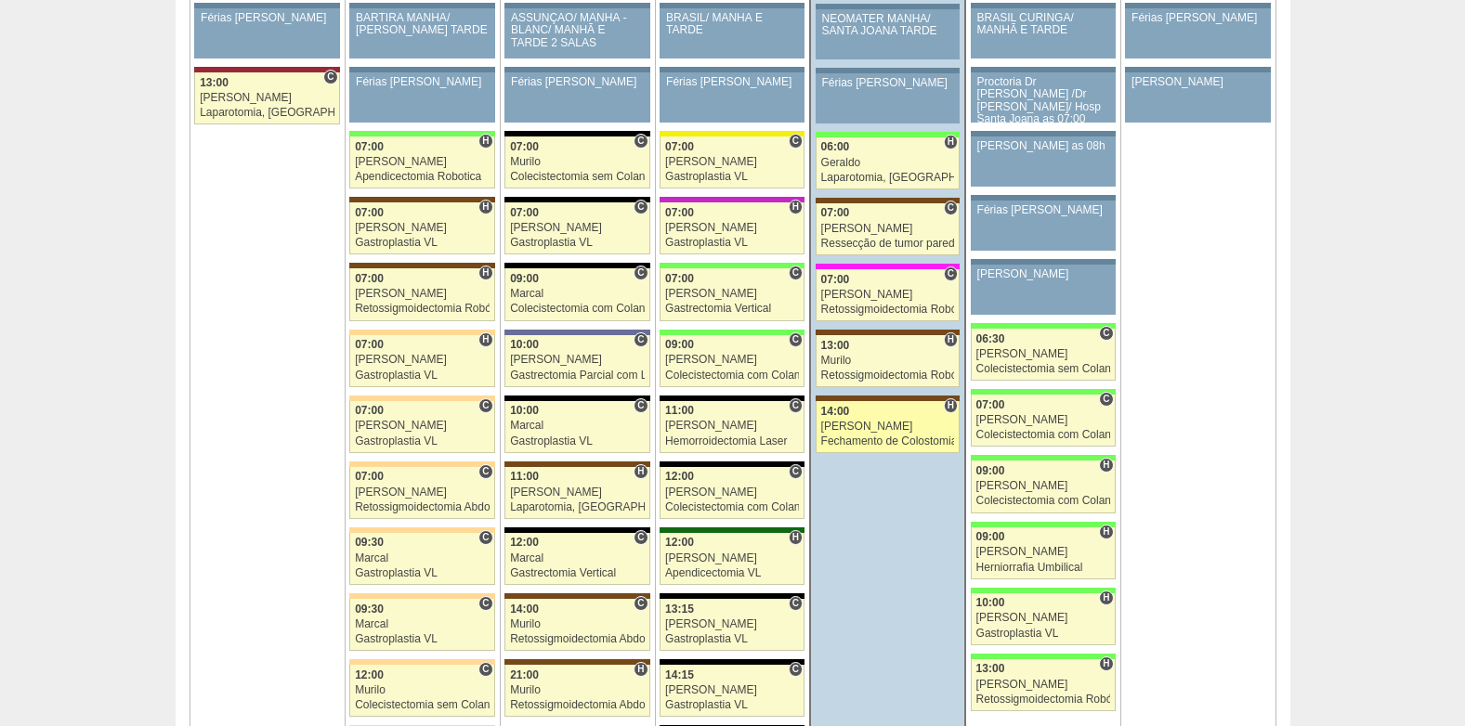
scroll to position [4179, 0]
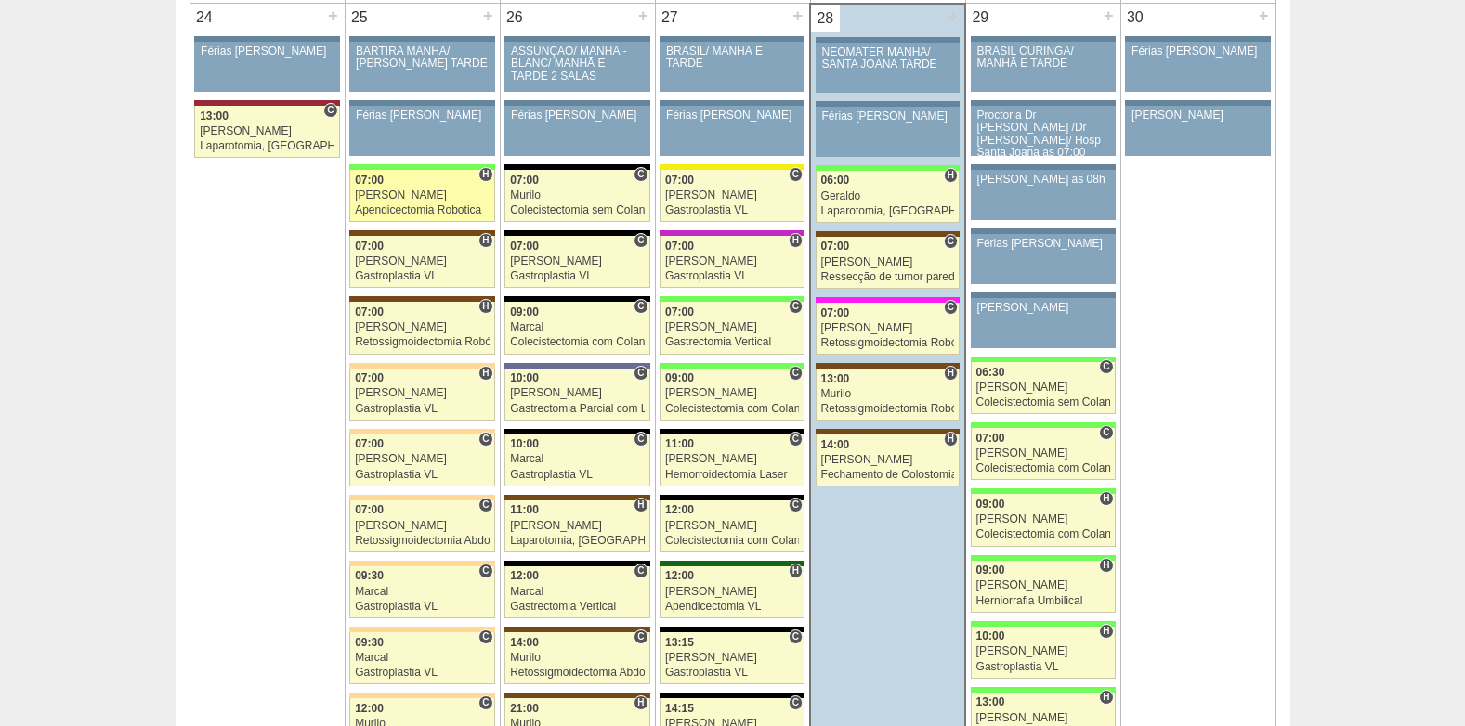
click at [397, 183] on div "07:00" at bounding box center [422, 181] width 135 height 12
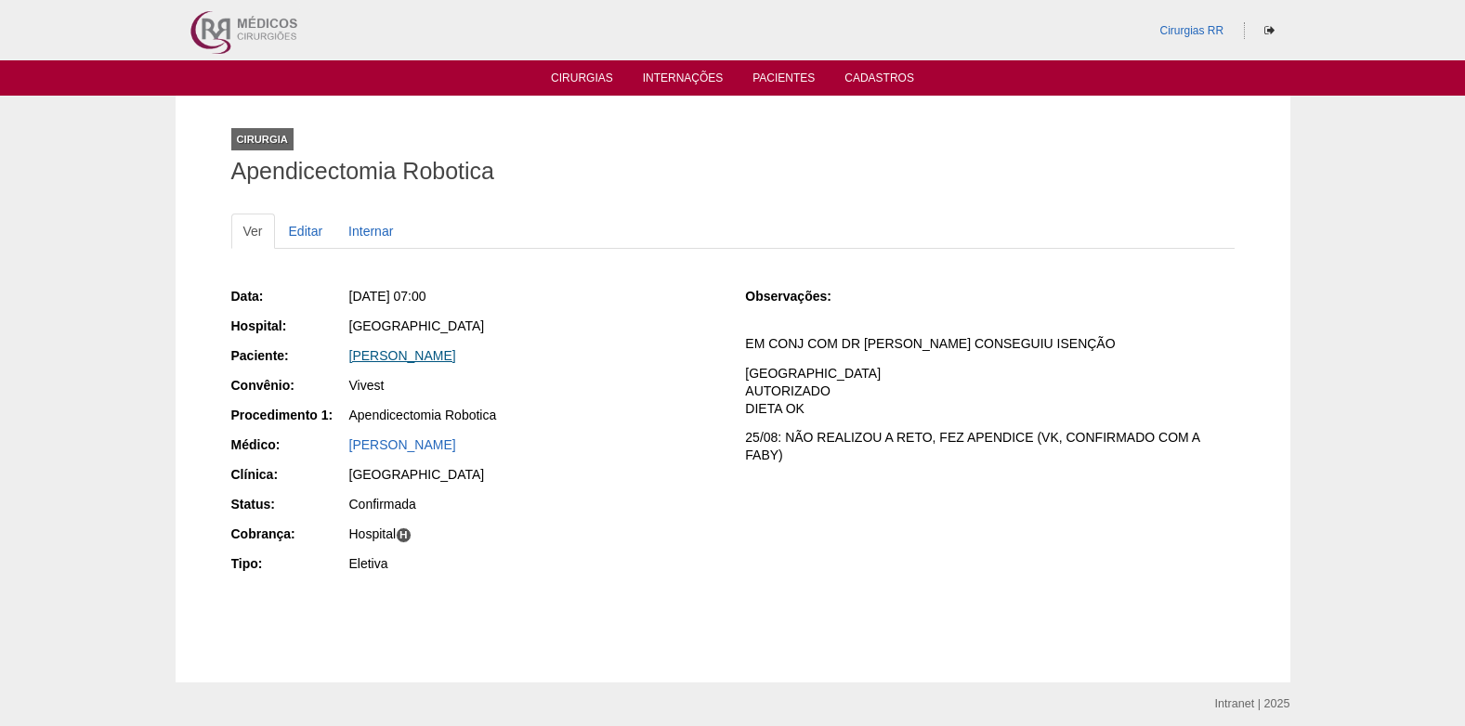
click at [456, 357] on link "[PERSON_NAME]" at bounding box center [402, 355] width 107 height 15
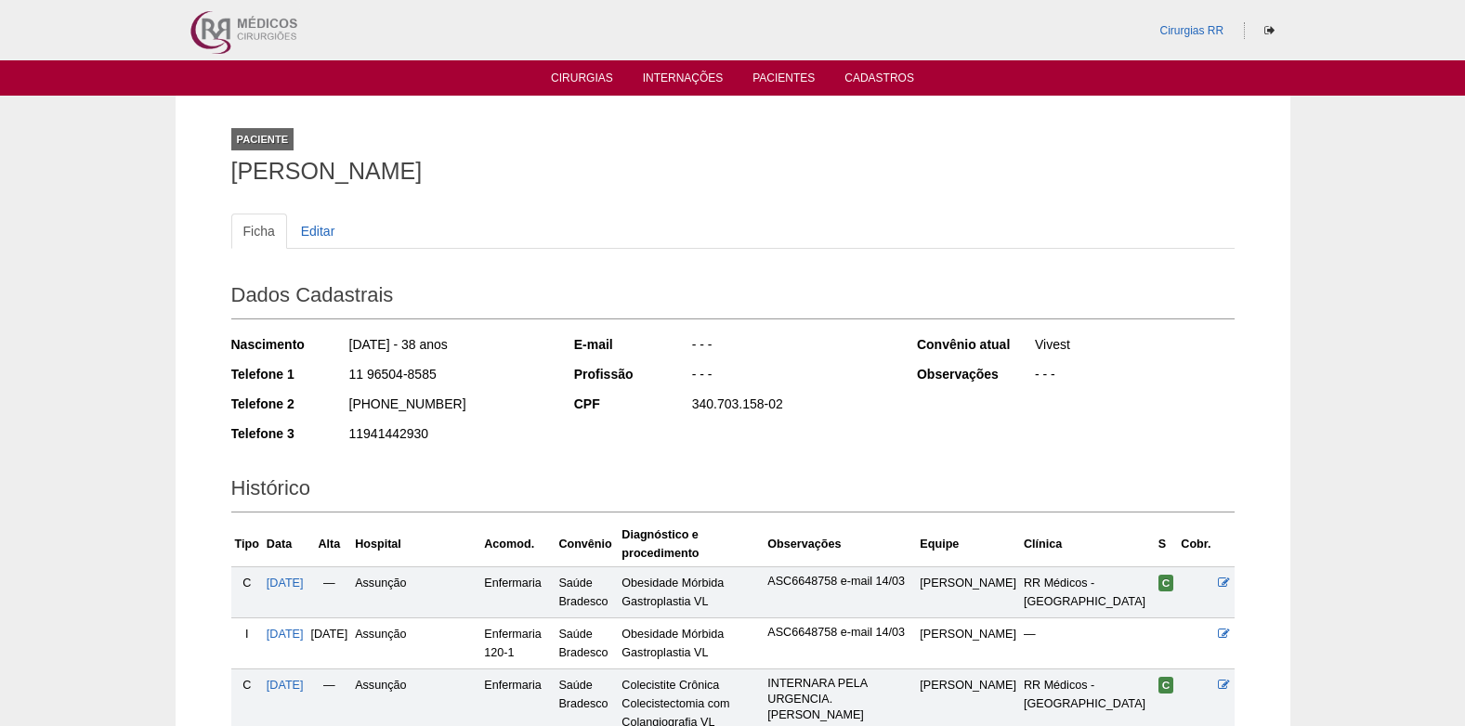
drag, startPoint x: 413, startPoint y: 376, endPoint x: 439, endPoint y: 377, distance: 26.0
click at [439, 377] on div "Telefone 1 11 96504-8585" at bounding box center [390, 376] width 318 height 23
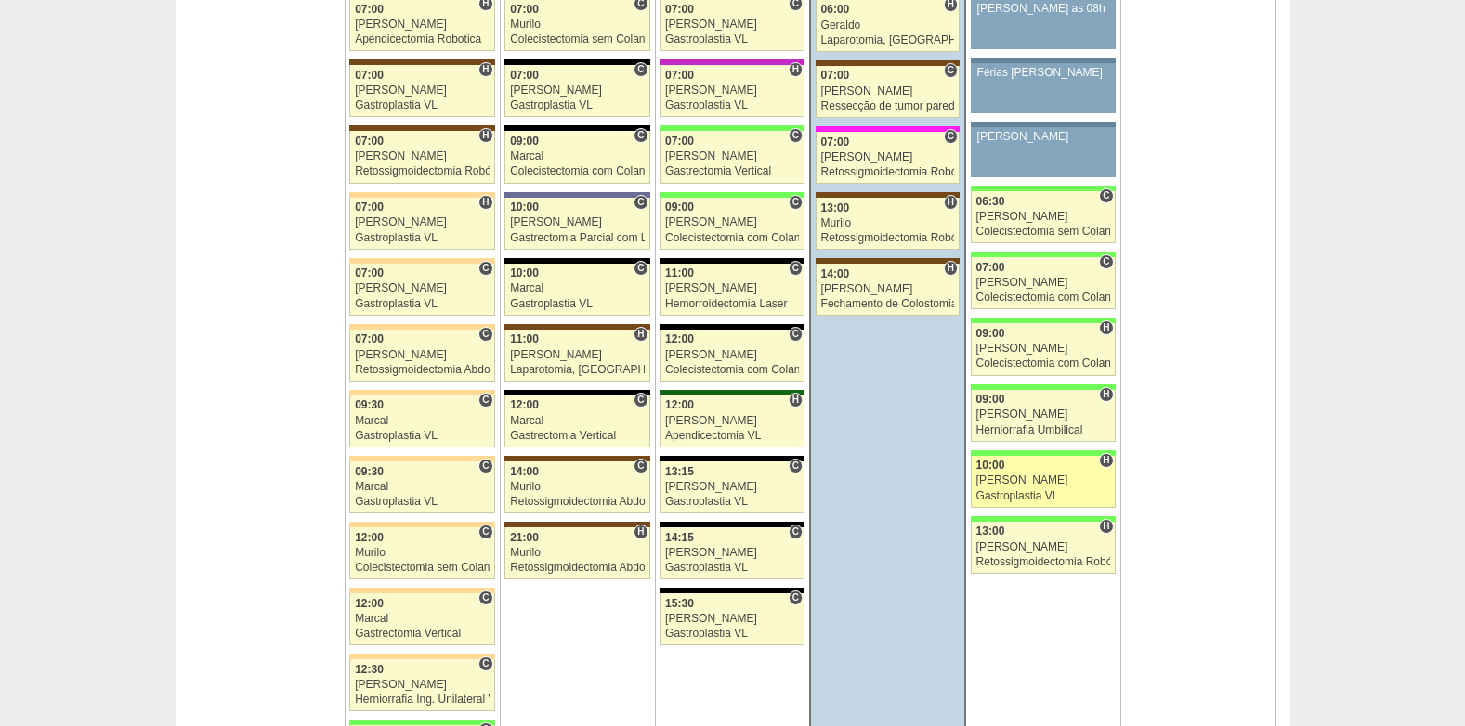
scroll to position [4458, 0]
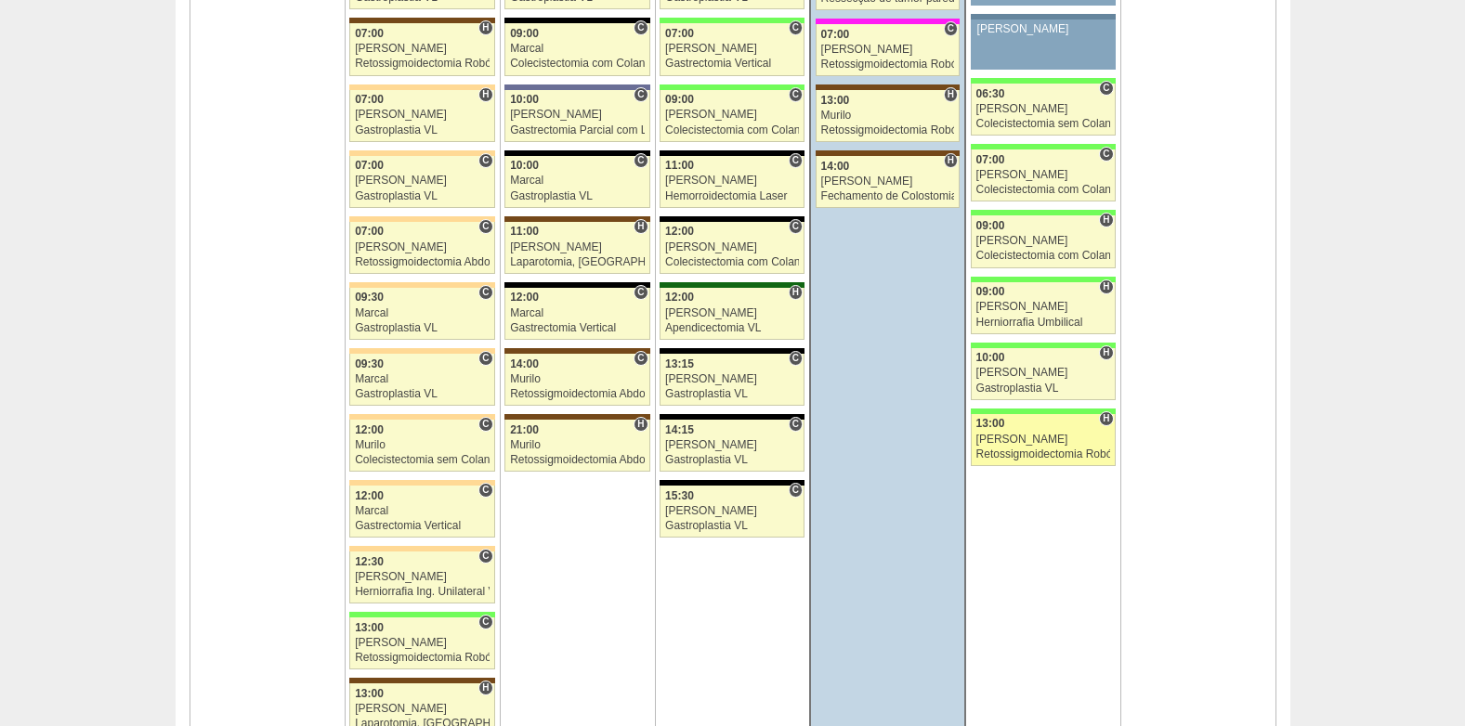
click at [1006, 442] on div "[PERSON_NAME]" at bounding box center [1043, 440] width 134 height 12
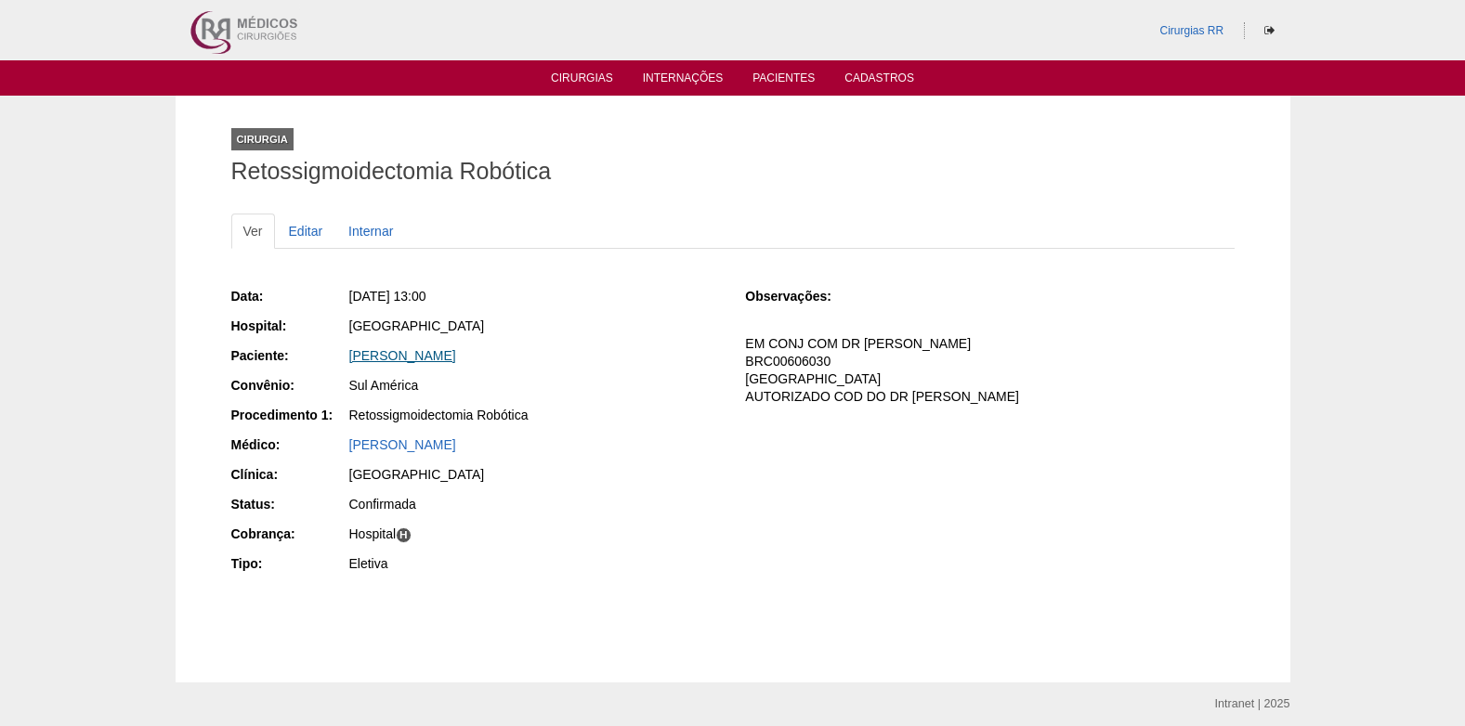
click at [414, 354] on link "[PERSON_NAME]" at bounding box center [402, 355] width 107 height 15
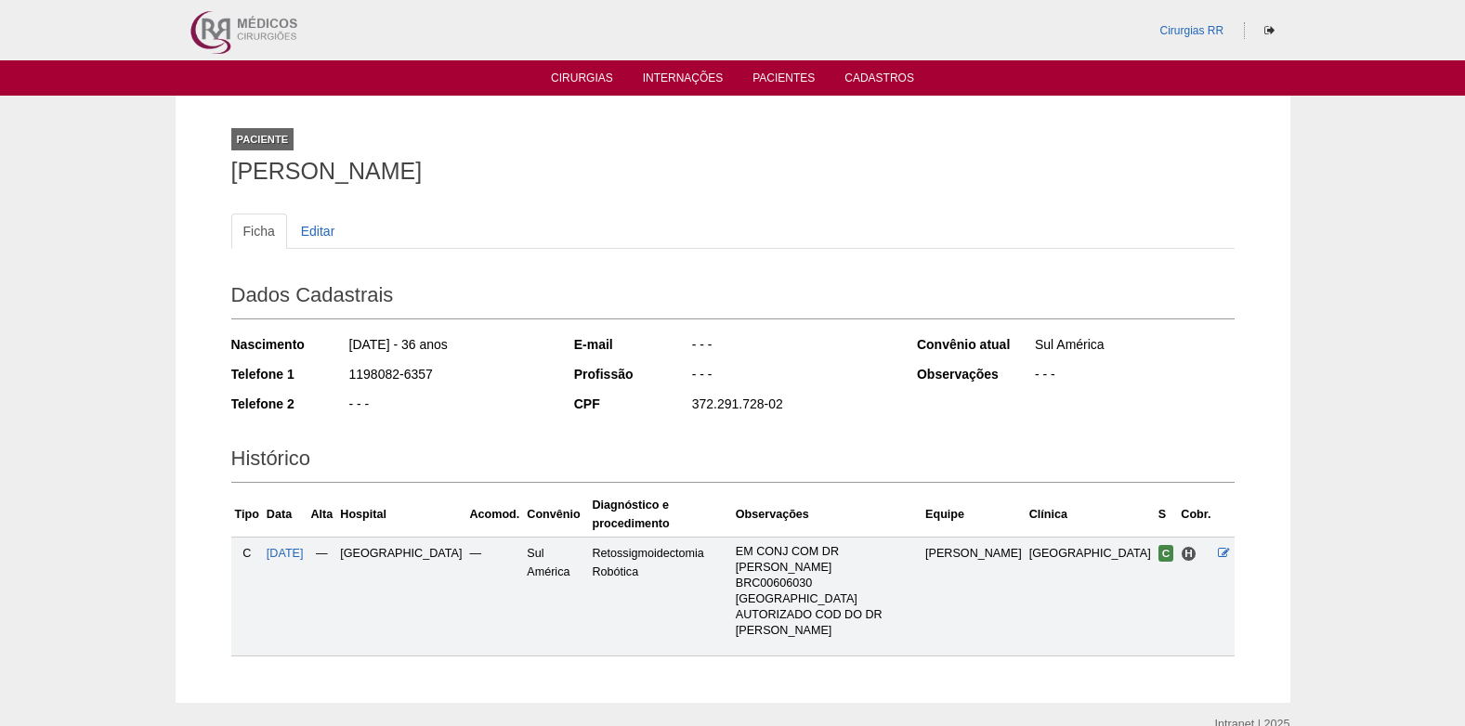
drag, startPoint x: 362, startPoint y: 376, endPoint x: 435, endPoint y: 376, distance: 72.4
click at [435, 376] on div "Telefone 1 1198082-6357" at bounding box center [390, 376] width 318 height 23
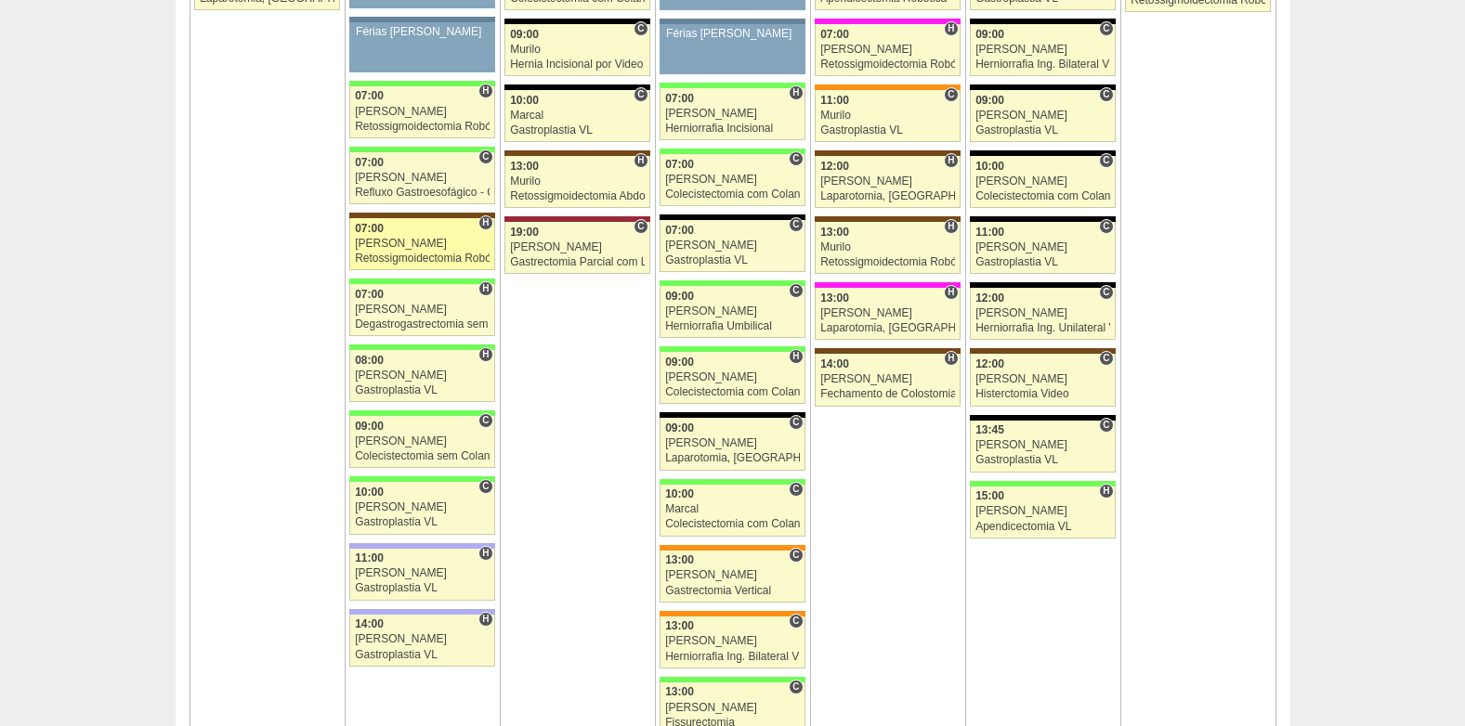
scroll to position [3065, 0]
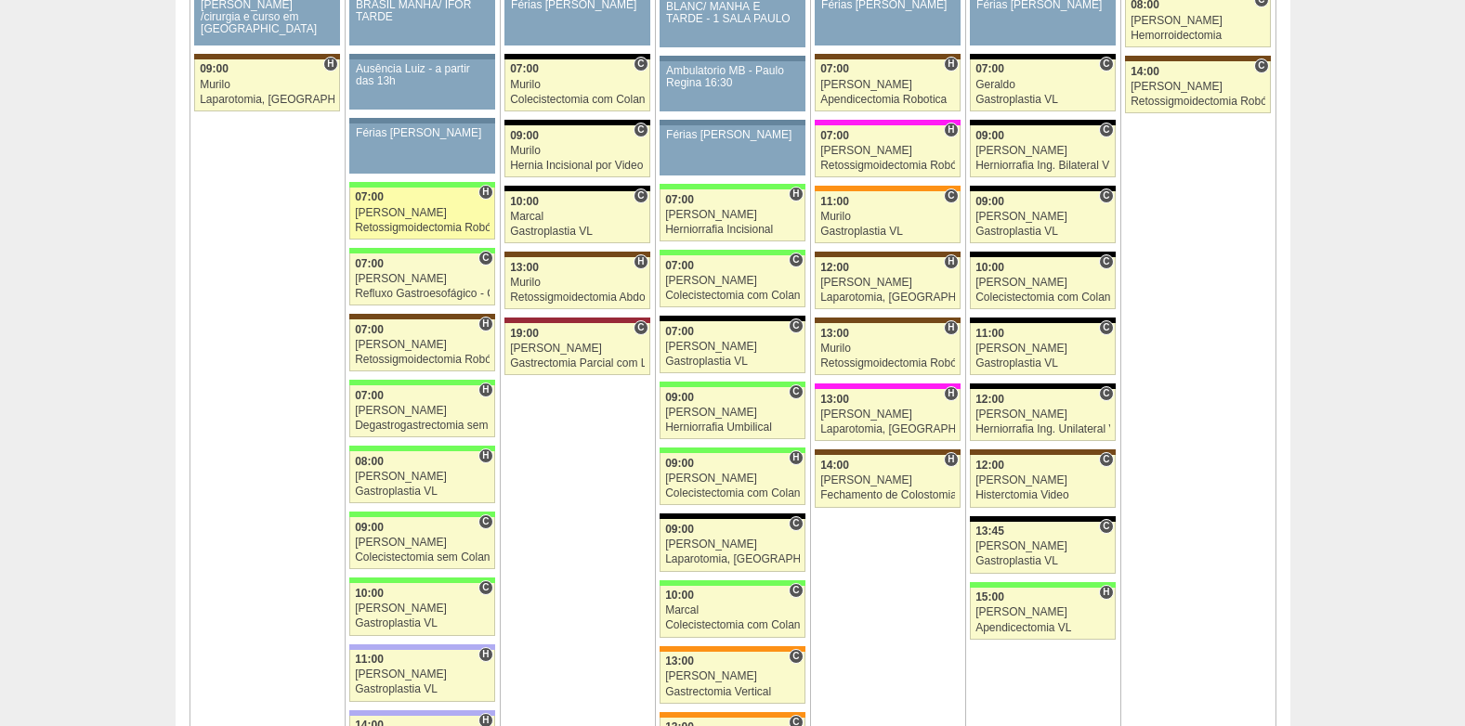
click at [397, 214] on div "[PERSON_NAME]" at bounding box center [422, 213] width 135 height 12
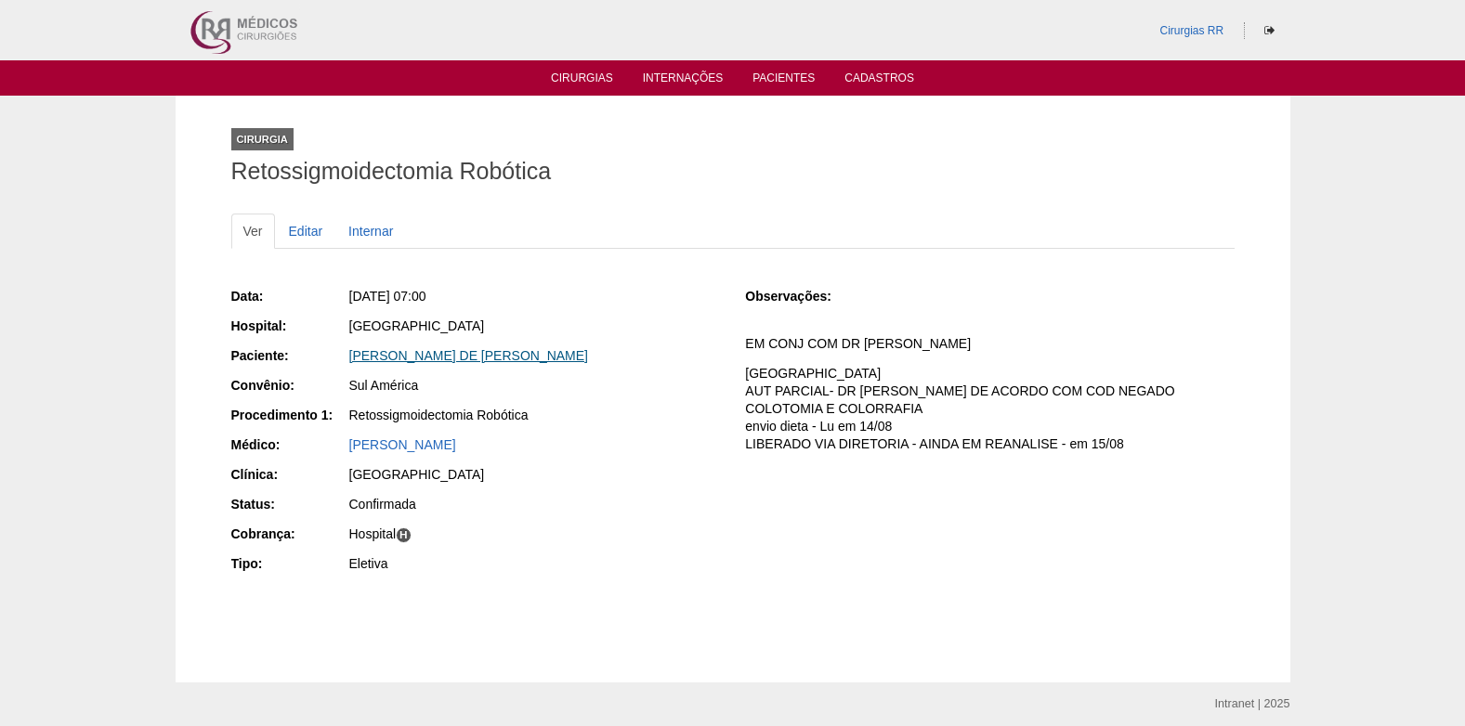
click at [437, 353] on link "LEINARA PIRES DE ARRUDA RONDINI" at bounding box center [469, 355] width 240 height 15
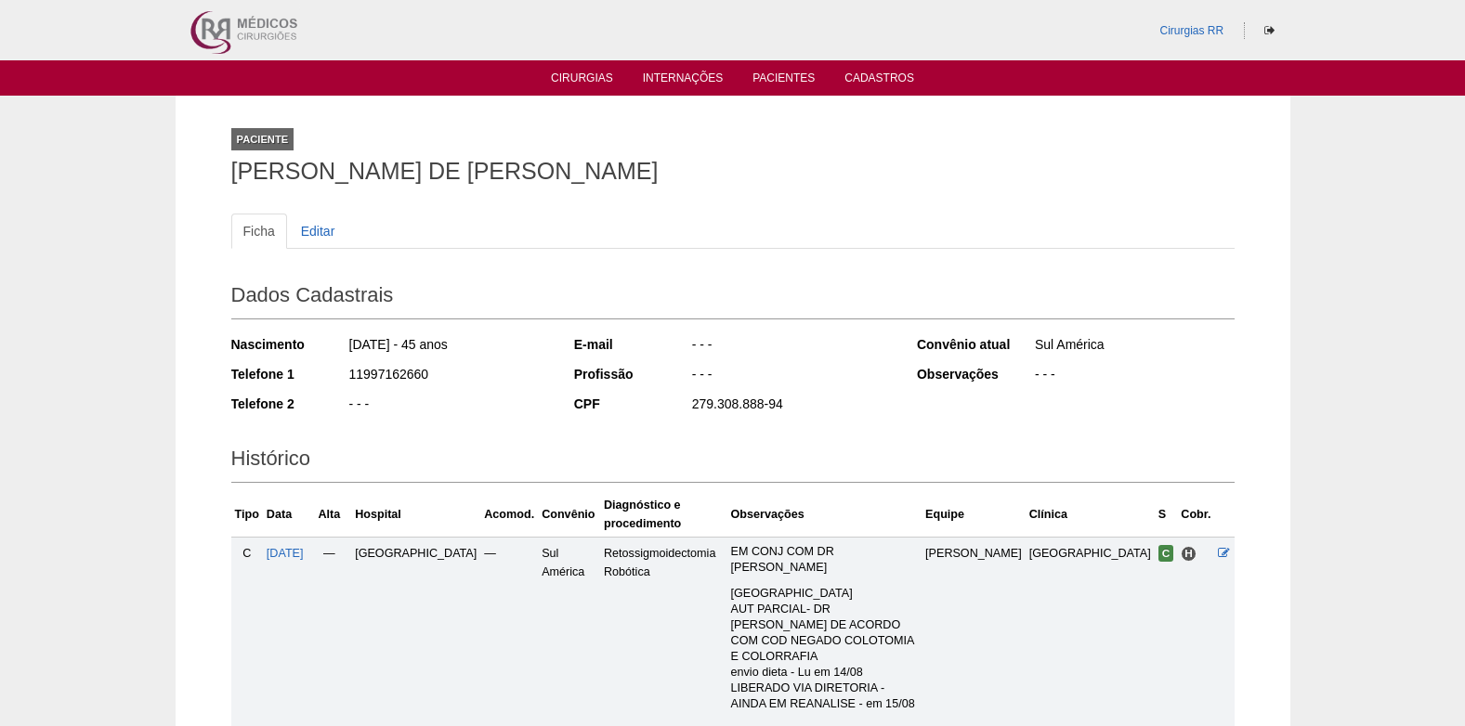
drag, startPoint x: 438, startPoint y: 372, endPoint x: 351, endPoint y: 374, distance: 87.3
click at [351, 374] on div "11997162660" at bounding box center [448, 376] width 202 height 23
copy div "11997162660"
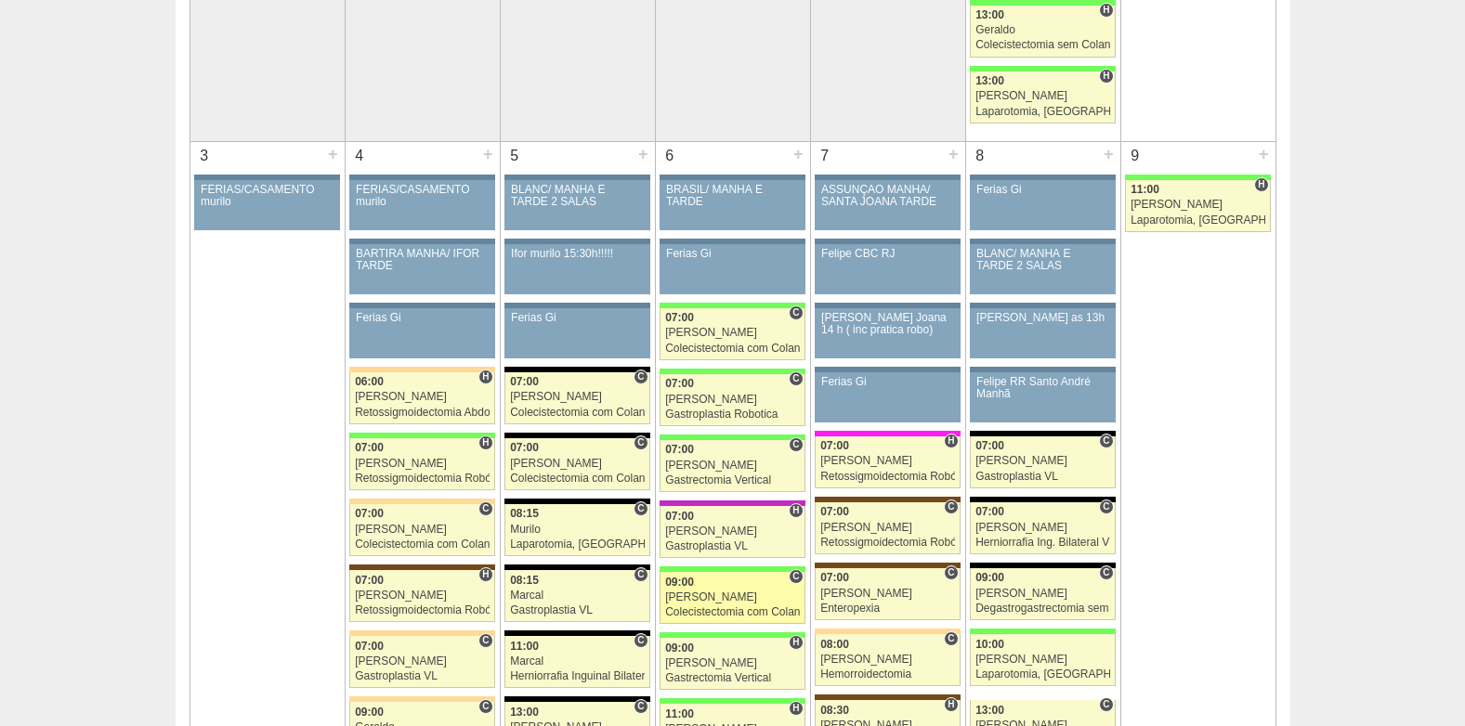
scroll to position [1115, 0]
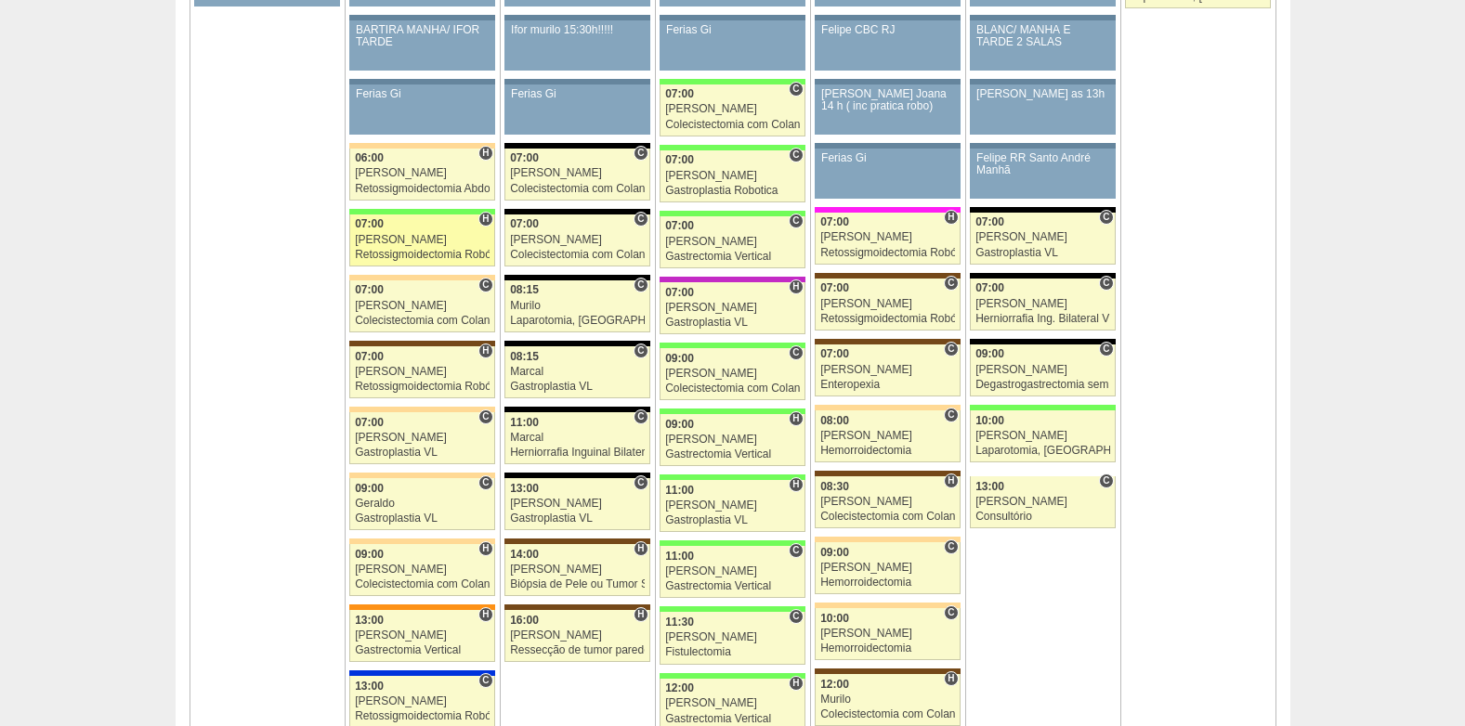
click at [387, 234] on div "[PERSON_NAME]" at bounding box center [422, 240] width 135 height 12
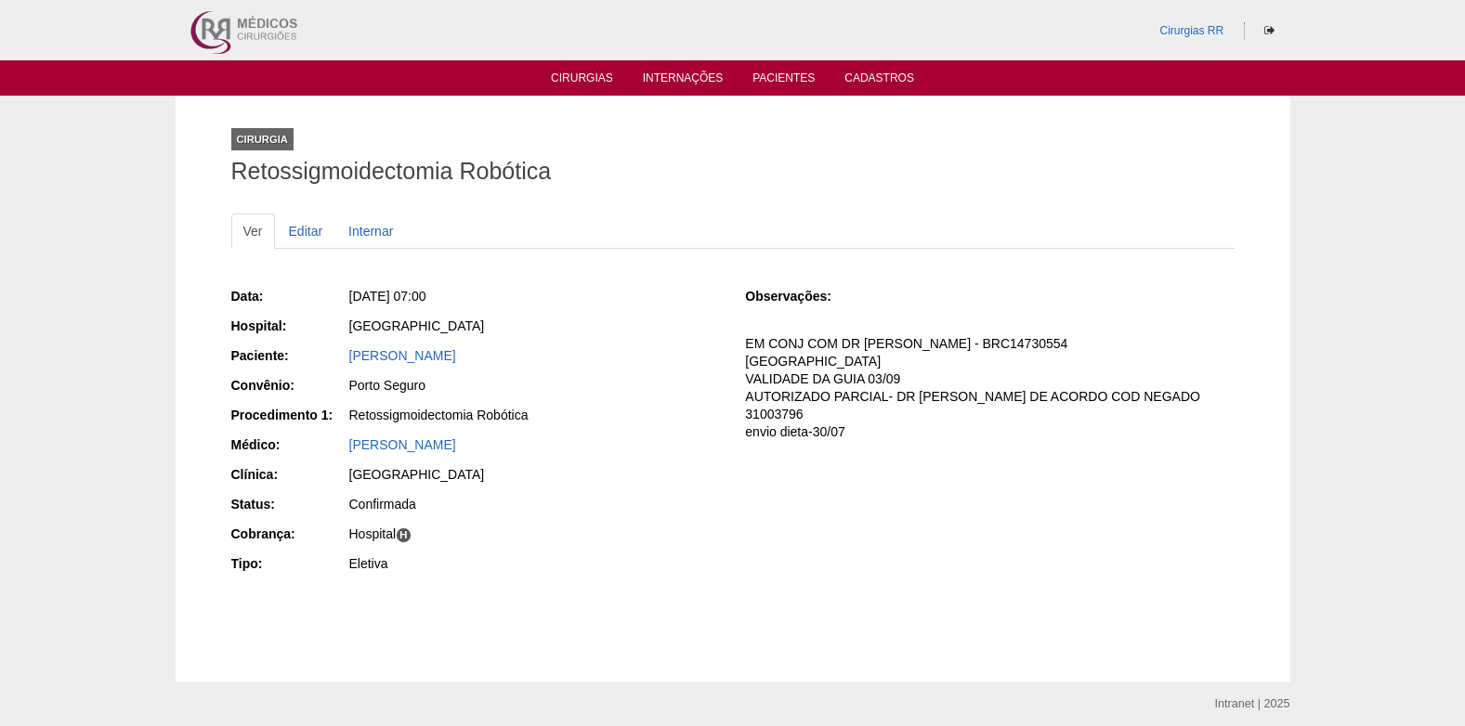
click at [392, 365] on div "[PERSON_NAME]" at bounding box center [533, 357] width 372 height 23
click at [404, 353] on link "[PERSON_NAME]" at bounding box center [402, 355] width 107 height 15
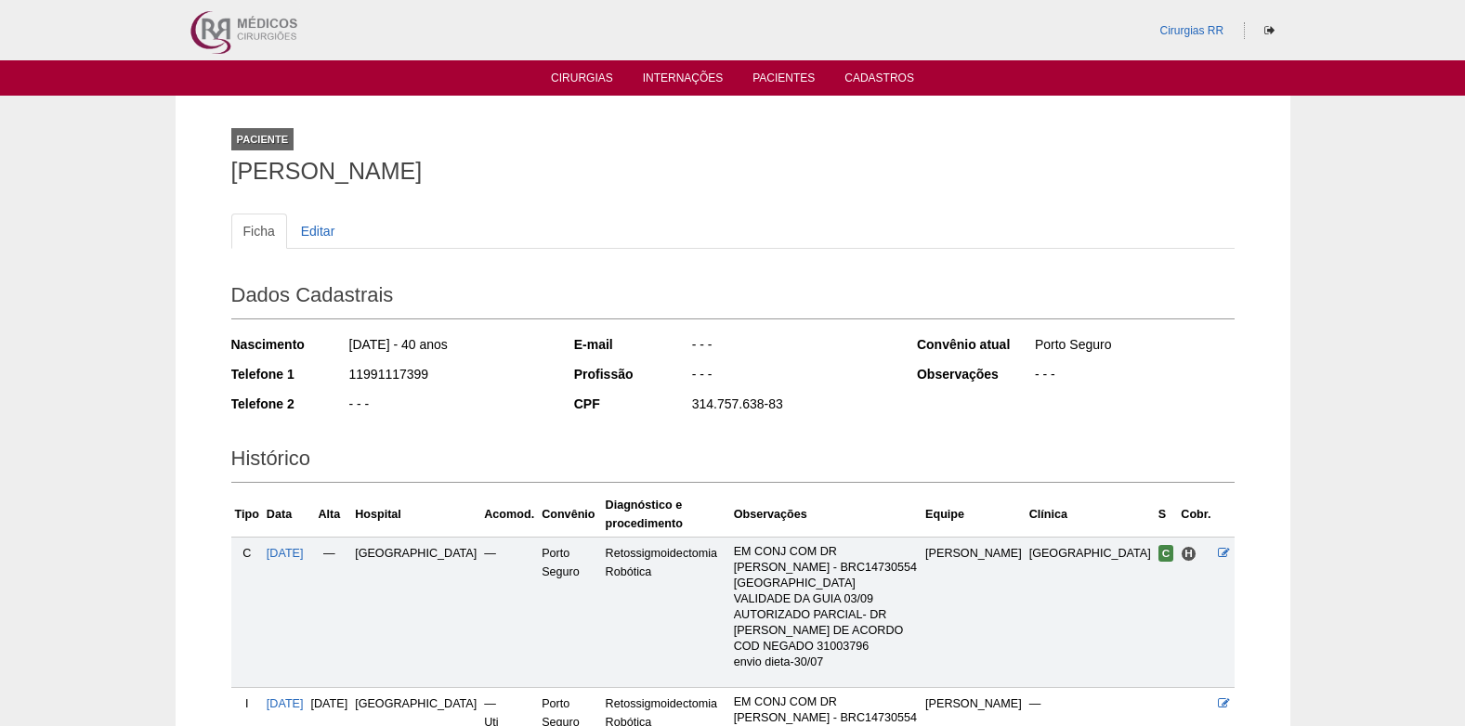
drag, startPoint x: 346, startPoint y: 379, endPoint x: 442, endPoint y: 384, distance: 95.8
click at [442, 384] on div "Telefone 1 11991117399" at bounding box center [390, 376] width 318 height 23
copy div "11991117399"
click at [579, 72] on link "Cirurgias" at bounding box center [582, 80] width 62 height 16
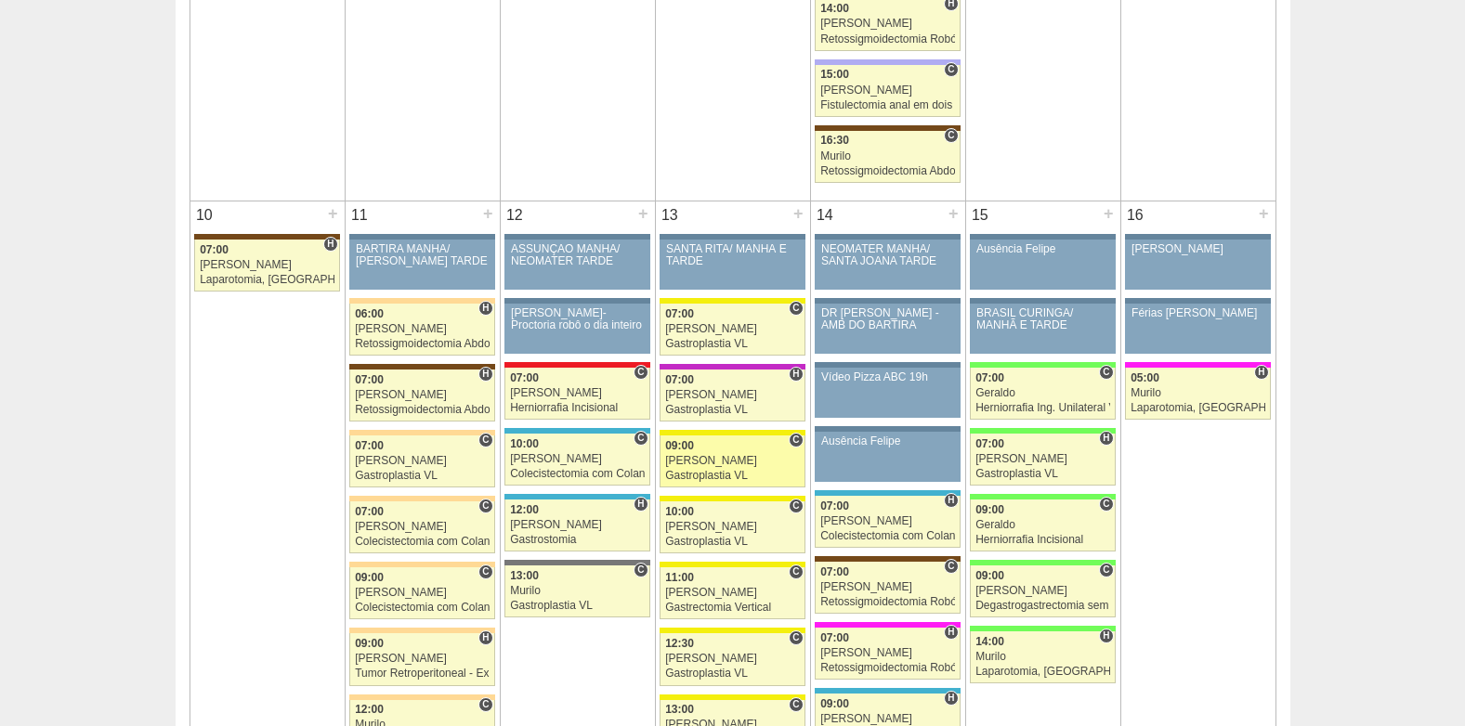
scroll to position [2043, 0]
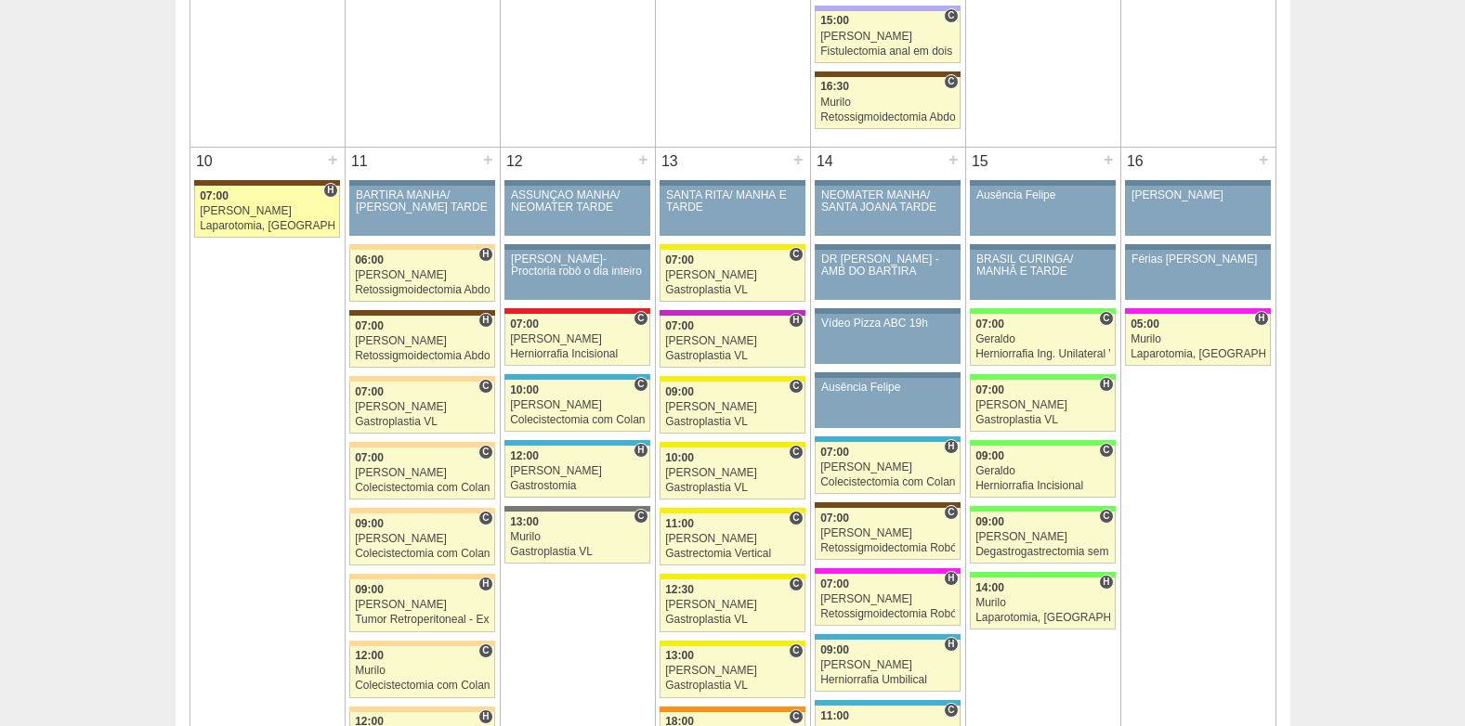
click at [243, 228] on div "Laparotomia, [GEOGRAPHIC_DATA], Drenagem, Bridas" at bounding box center [267, 226] width 135 height 12
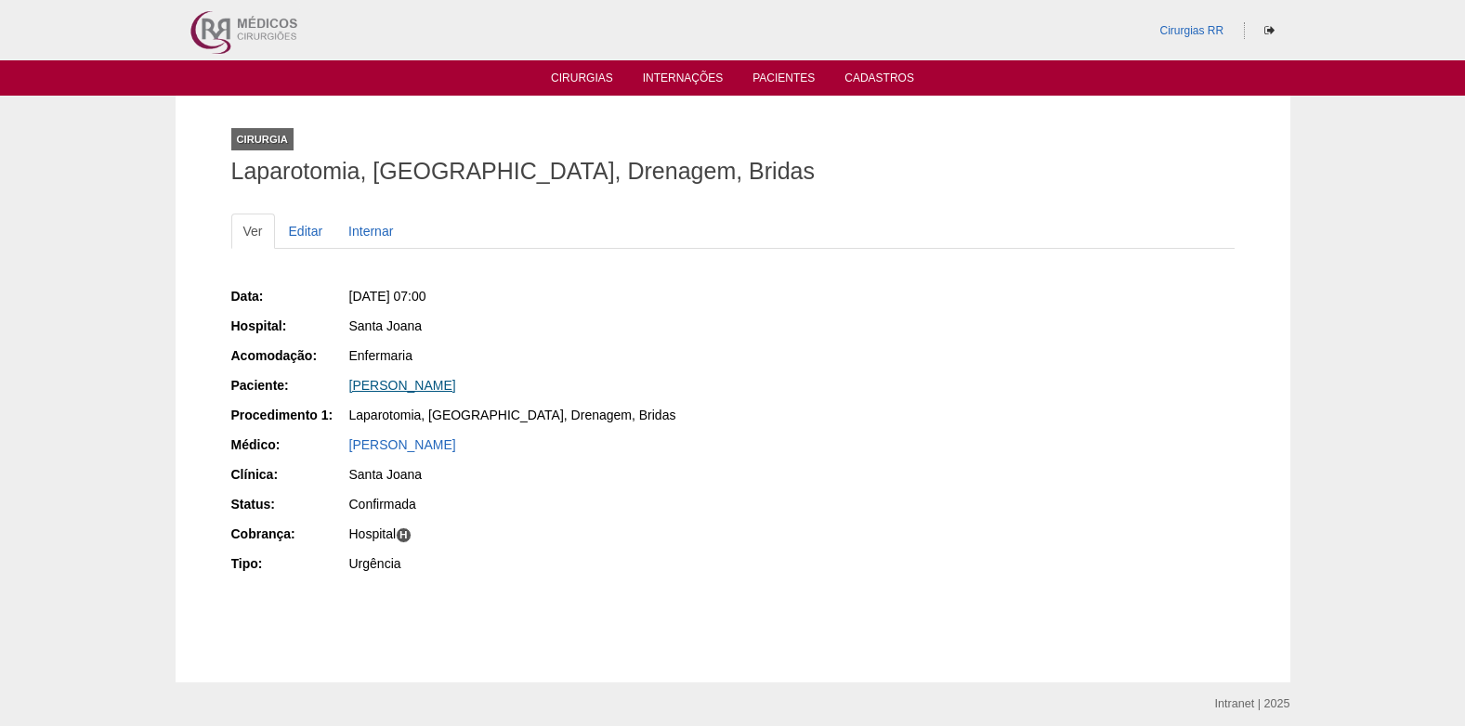
click at [456, 380] on link "[PERSON_NAME]" at bounding box center [402, 385] width 107 height 15
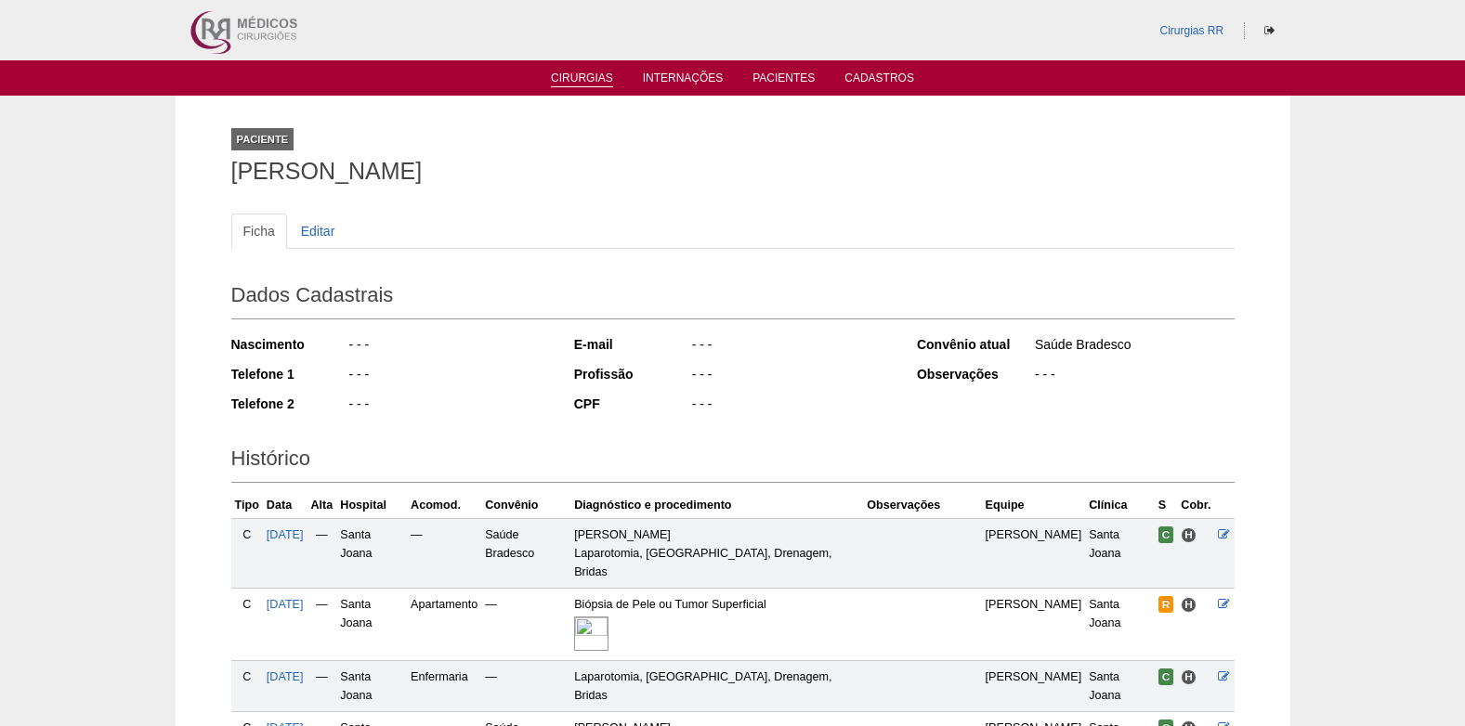
click at [569, 77] on link "Cirurgias" at bounding box center [582, 80] width 62 height 16
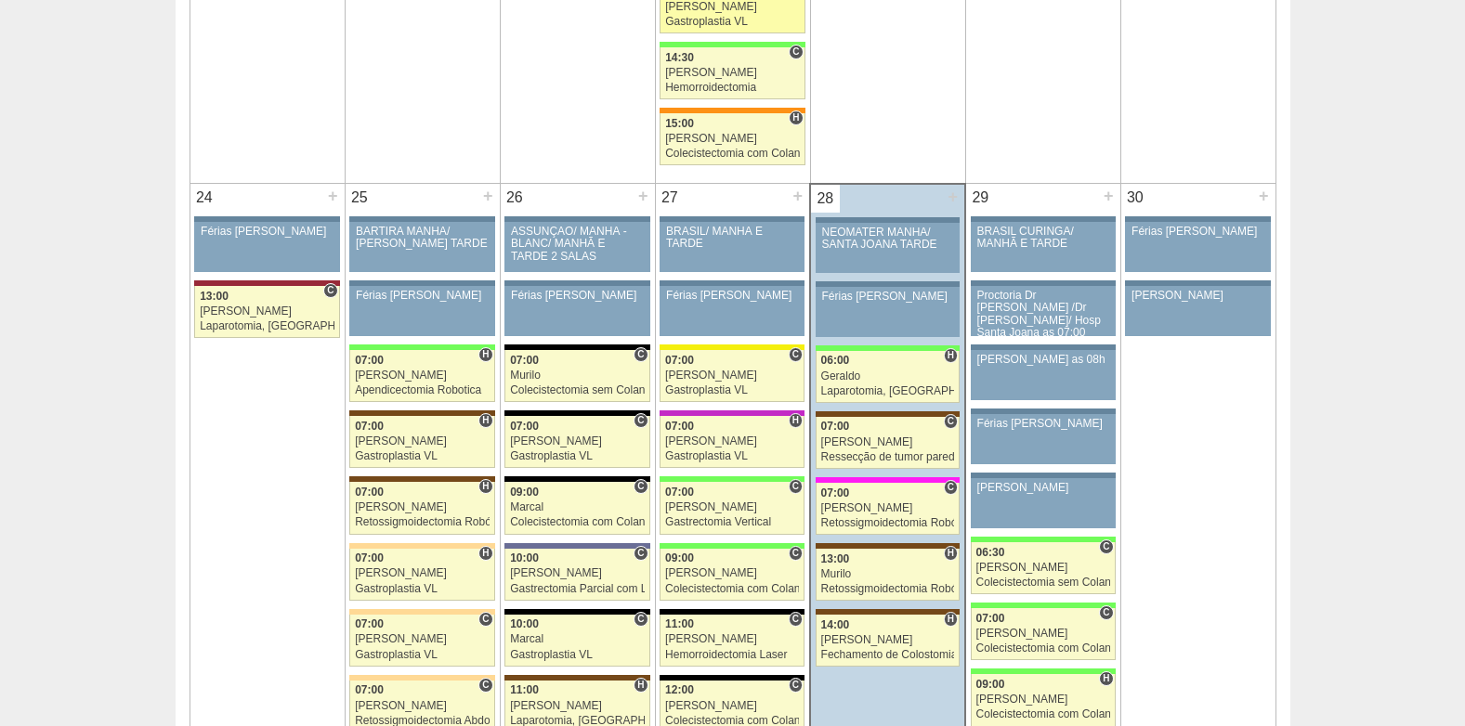
scroll to position [3994, 0]
